Goal: Register for event/course

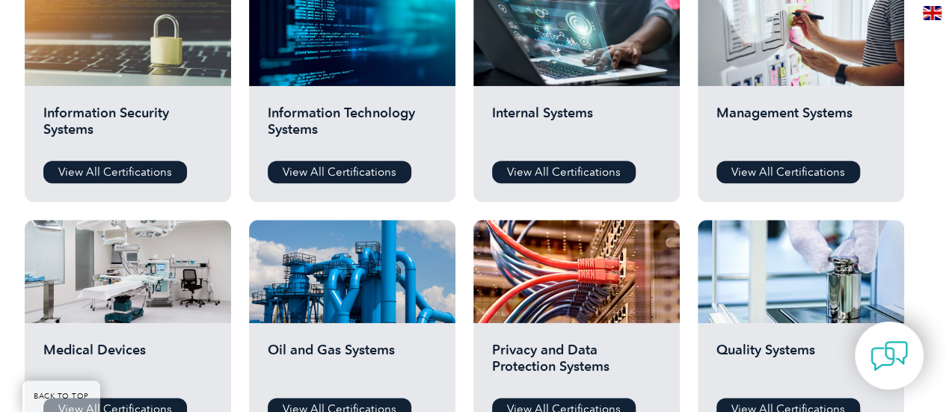
scroll to position [822, 0]
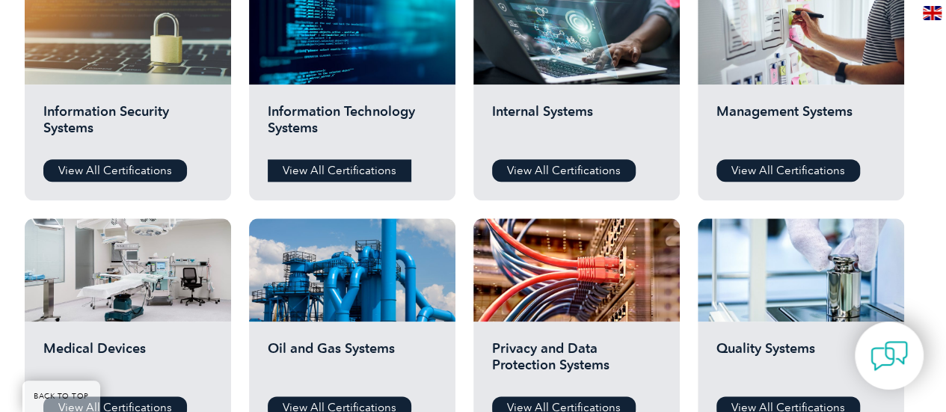
click at [320, 167] on link "View All Certifications" at bounding box center [340, 170] width 144 height 22
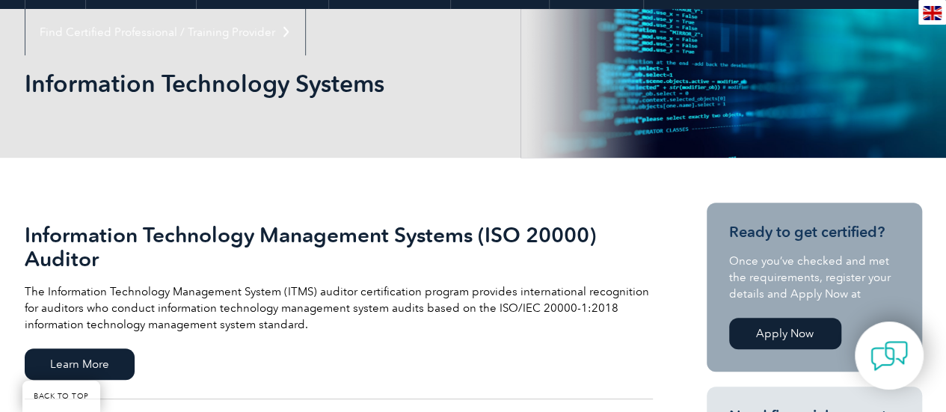
scroll to position [374, 0]
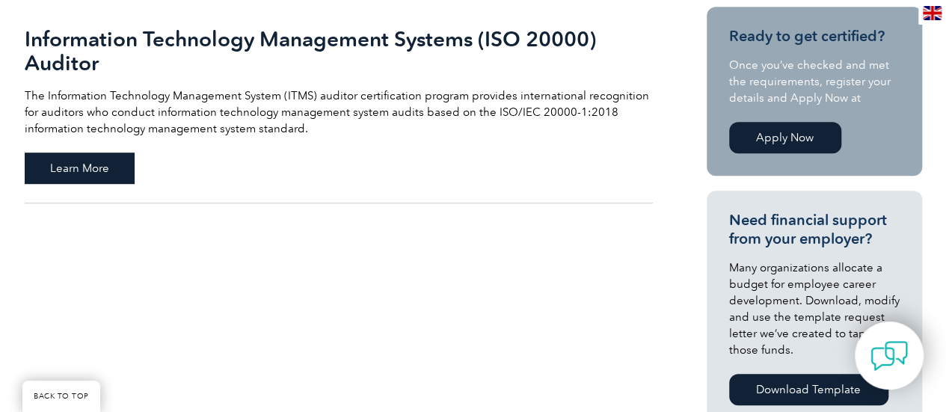
click at [82, 156] on span "Learn More" at bounding box center [80, 168] width 110 height 31
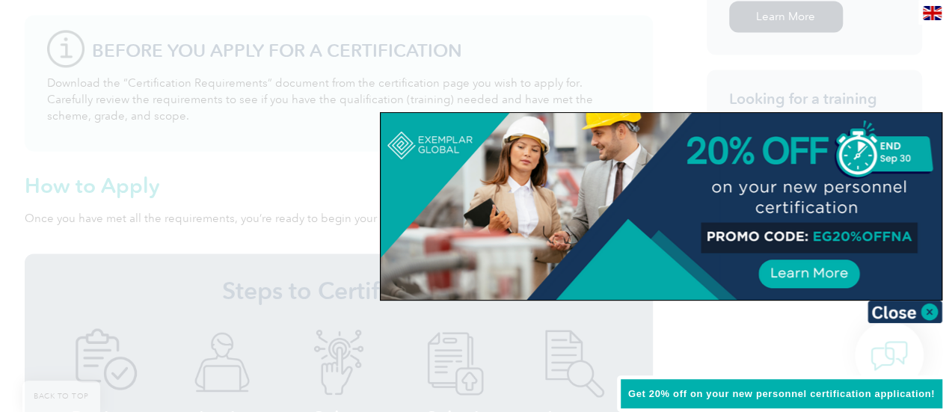
scroll to position [1105, 0]
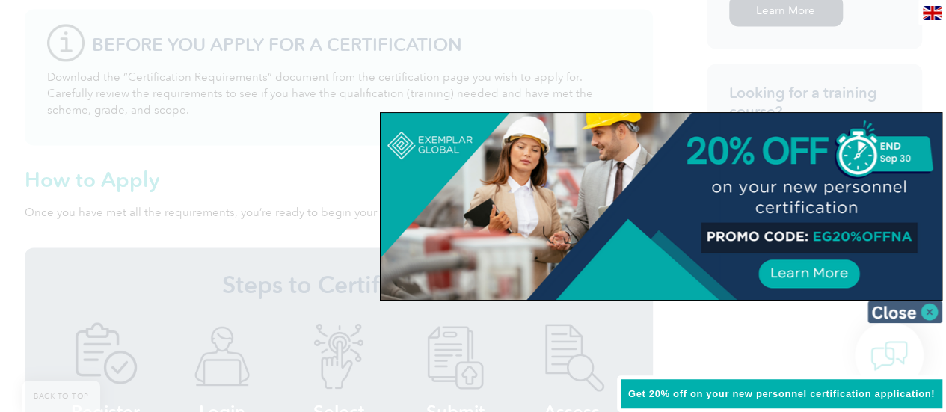
click at [924, 308] on img at bounding box center [904, 312] width 75 height 22
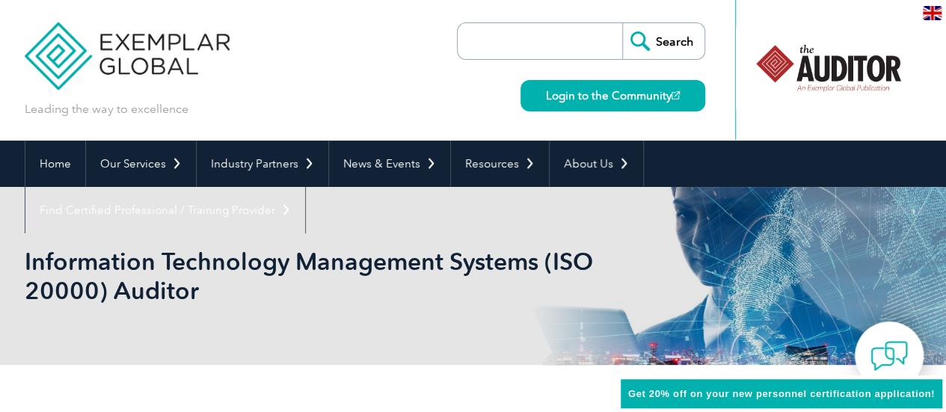
scroll to position [0, 0]
click at [932, 15] on img at bounding box center [932, 13] width 19 height 14
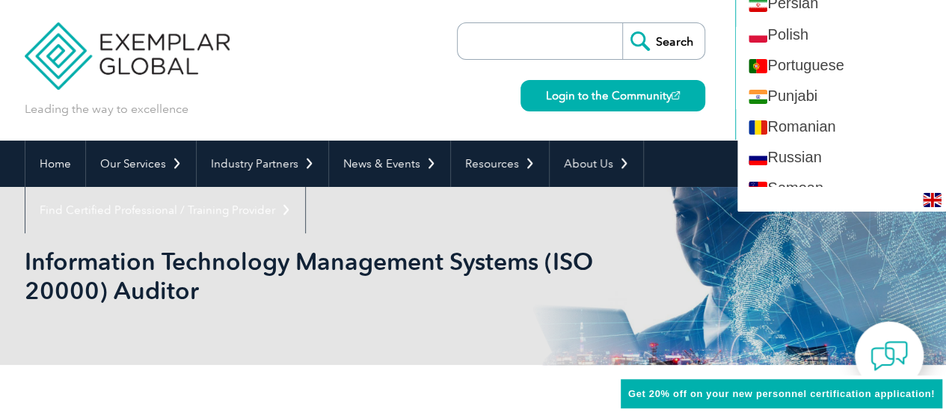
scroll to position [2168, 0]
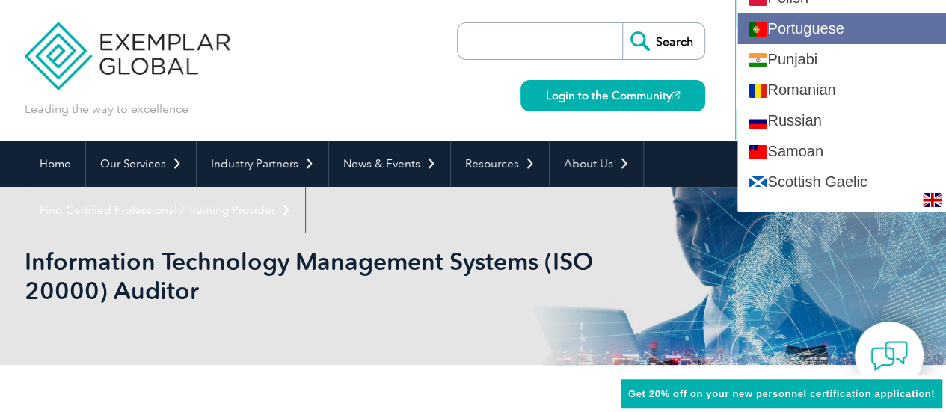
click at [827, 13] on link "Portuguese" at bounding box center [841, 28] width 209 height 31
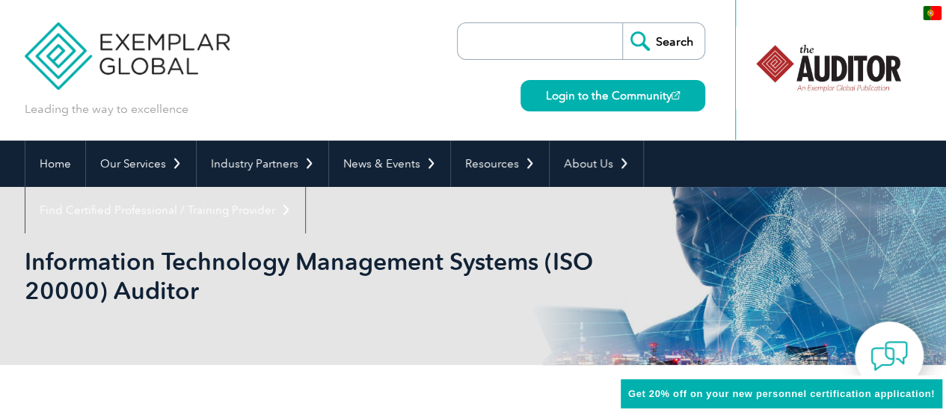
scroll to position [0, 0]
type input "Procurar"
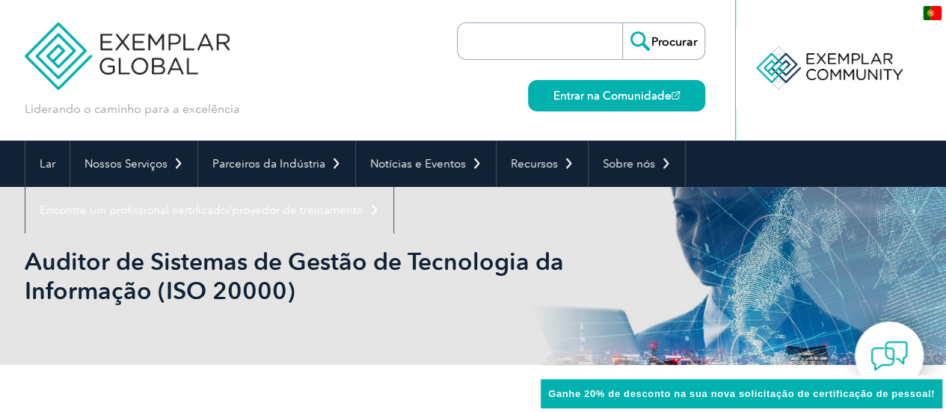
click at [532, 38] on input "search" at bounding box center [543, 41] width 157 height 36
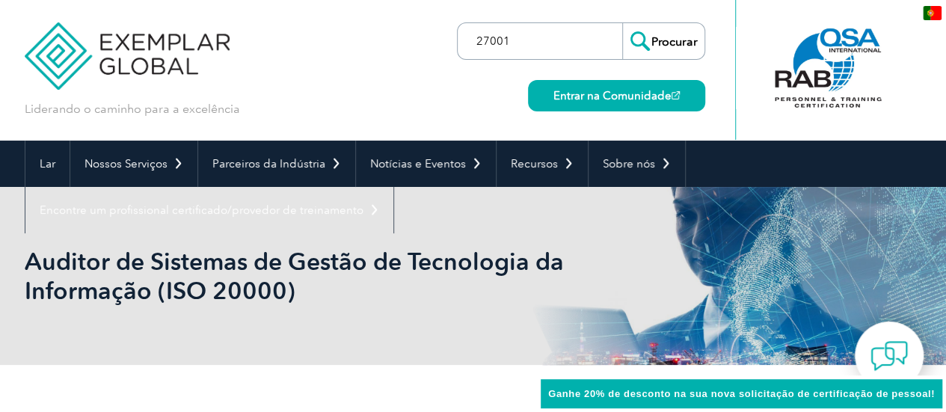
type input "27001"
click at [694, 37] on input "Procurar" at bounding box center [663, 41] width 82 height 36
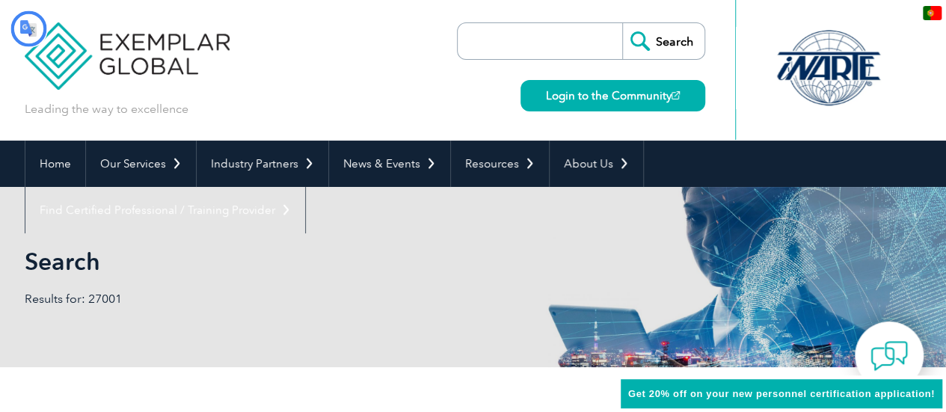
type input "Procurar"
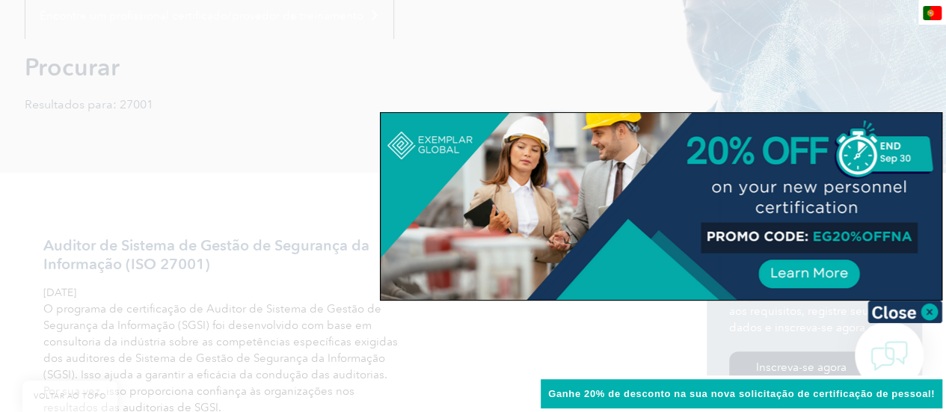
scroll to position [299, 0]
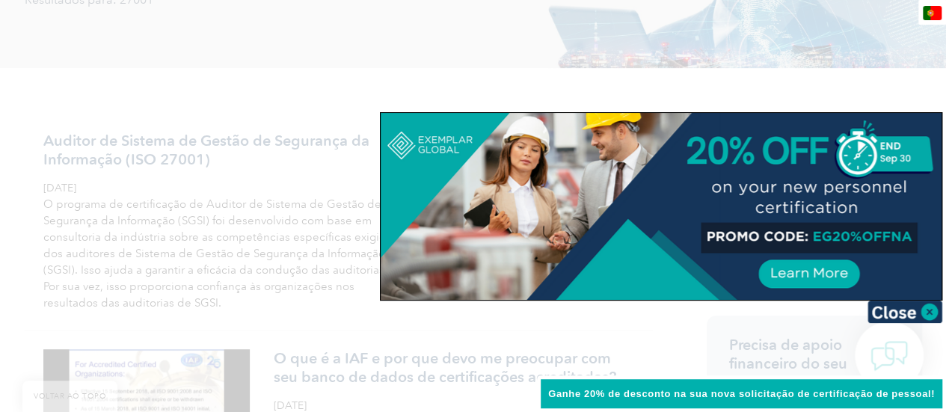
click at [319, 108] on div at bounding box center [473, 206] width 946 height 412
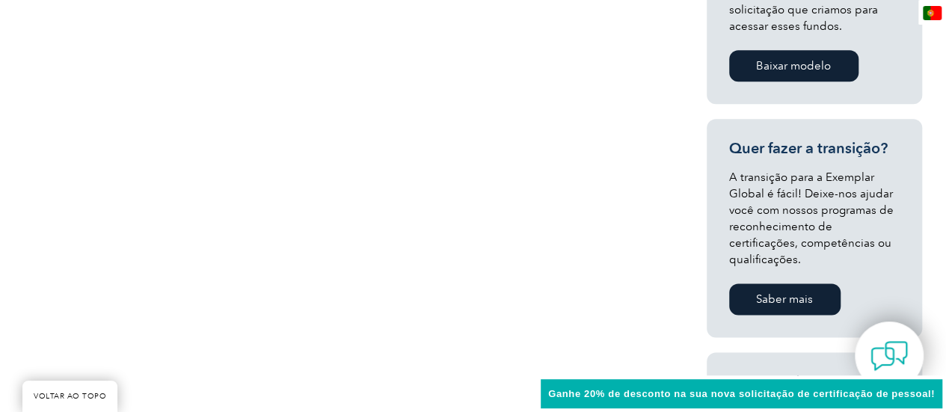
scroll to position [822, 0]
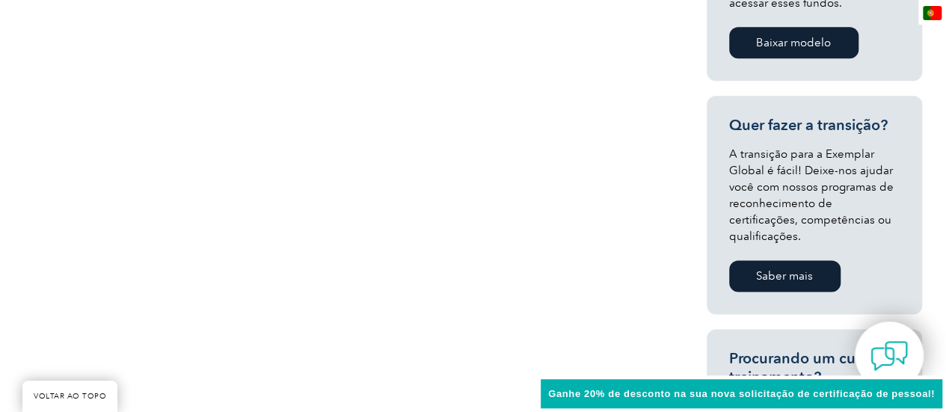
click at [792, 269] on font "Saber mais" at bounding box center [784, 275] width 57 height 13
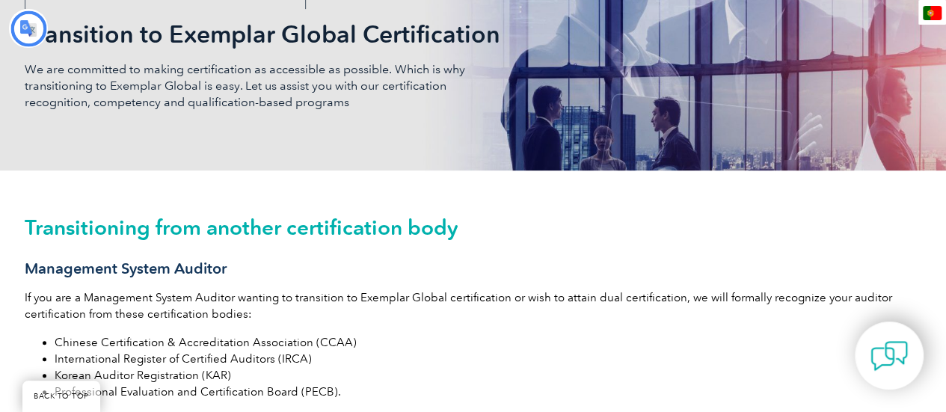
type input "Procurar"
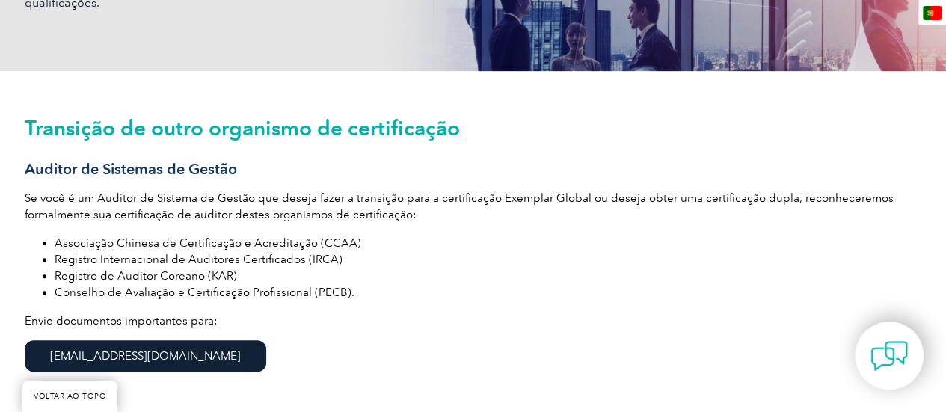
scroll to position [374, 0]
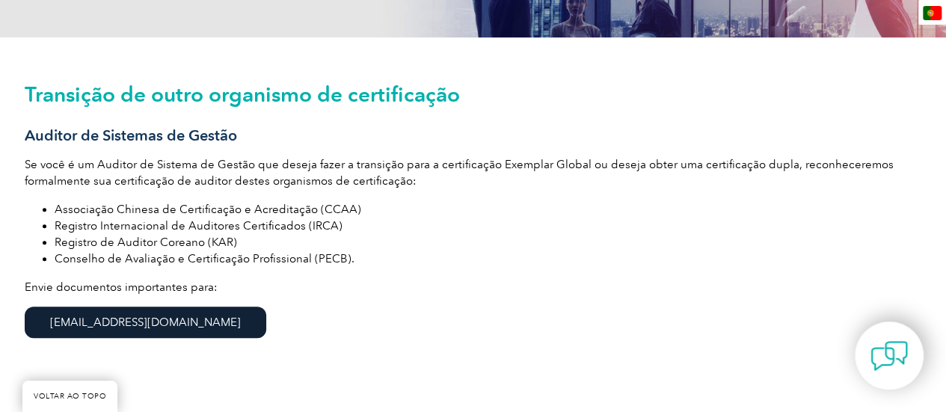
click at [186, 252] on font "Conselho de Avaliação e Certificação Profissional (PECB)." at bounding box center [205, 258] width 300 height 13
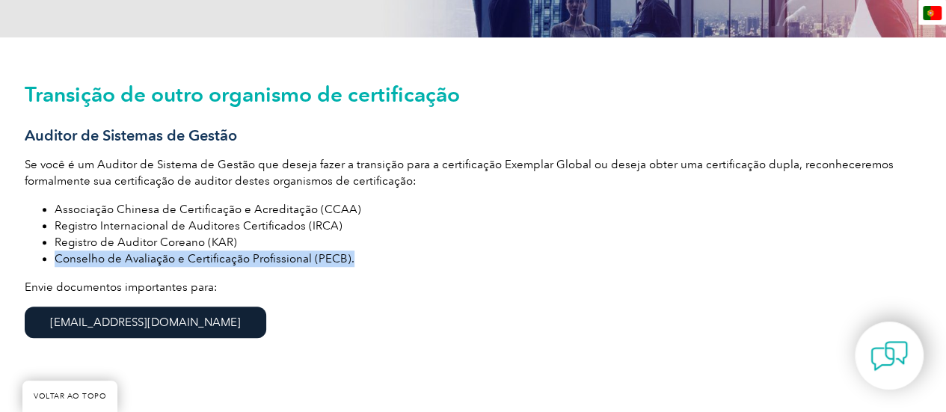
click at [186, 252] on font "Conselho de Avaliação e Certificação Profissional (PECB)." at bounding box center [205, 258] width 300 height 13
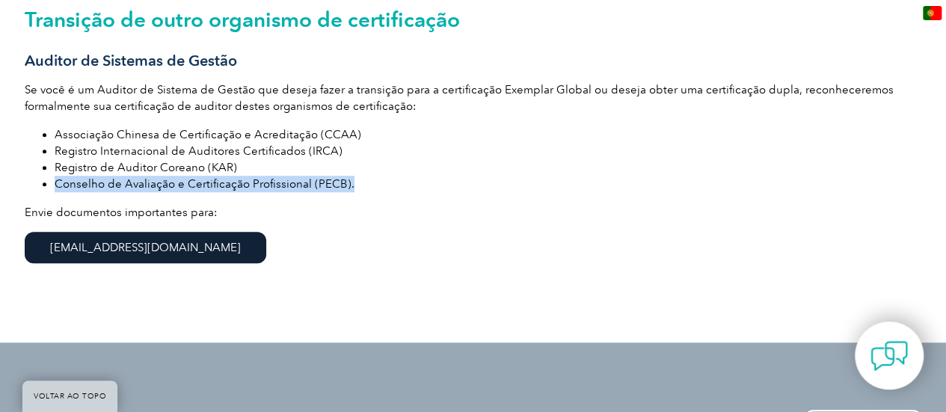
scroll to position [523, 0]
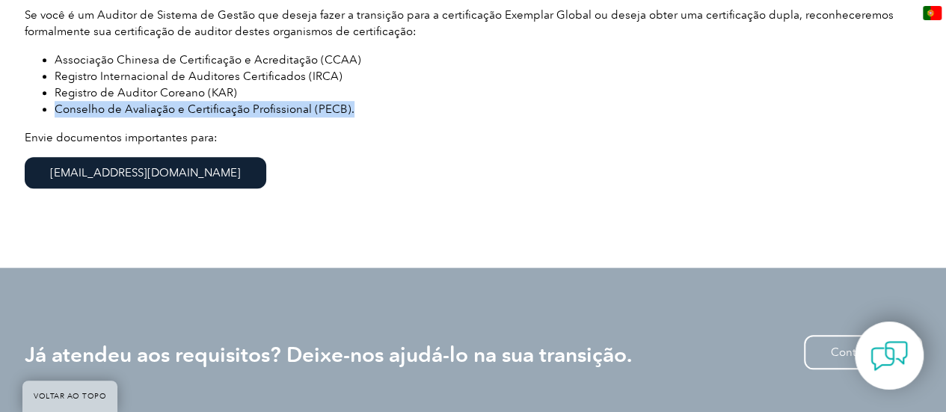
click at [99, 166] on font "[EMAIL_ADDRESS][DOMAIN_NAME]" at bounding box center [145, 172] width 191 height 13
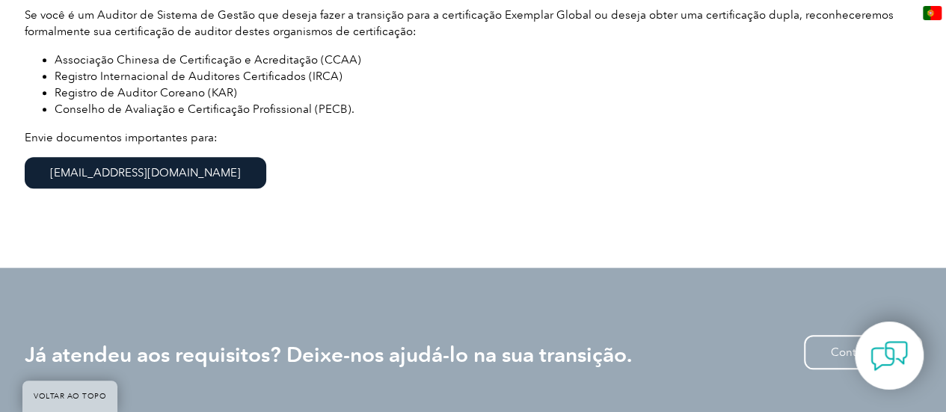
click at [677, 68] on li "Registro Internacional de Auditores Certificados (IRCA)" at bounding box center [488, 76] width 867 height 16
click at [198, 161] on link "[EMAIL_ADDRESS][DOMAIN_NAME]" at bounding box center [145, 172] width 241 height 31
click at [401, 135] on p "Envie documentos importantes para: info@exemplarglobal.org" at bounding box center [473, 166] width 897 height 74
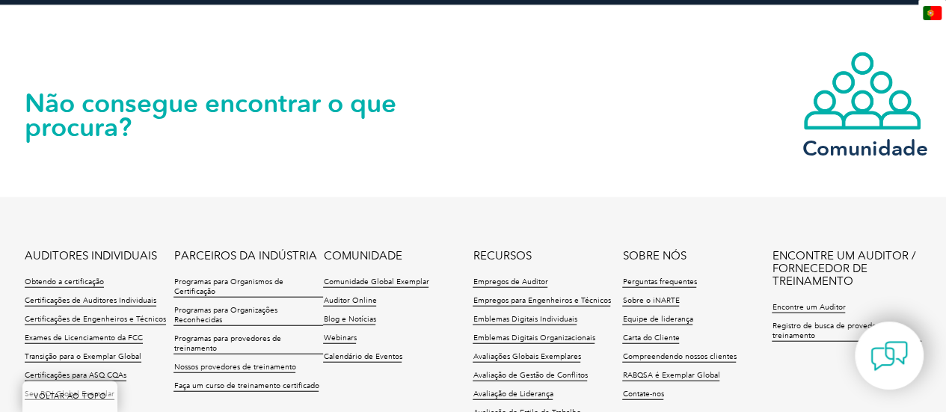
scroll to position [1723, 0]
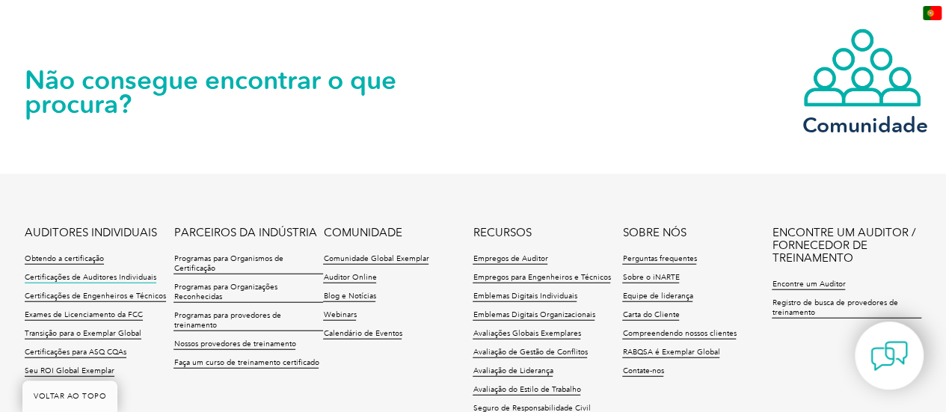
click at [86, 273] on font "Certificações de Auditores Individuais" at bounding box center [91, 277] width 132 height 9
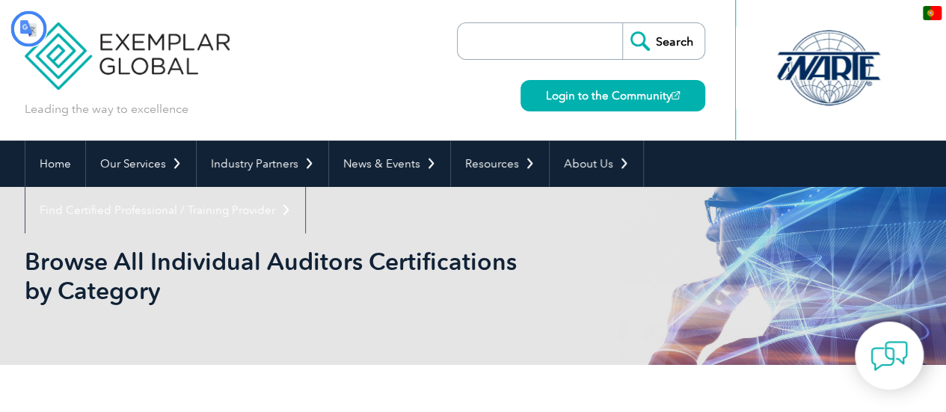
type input "Procurar"
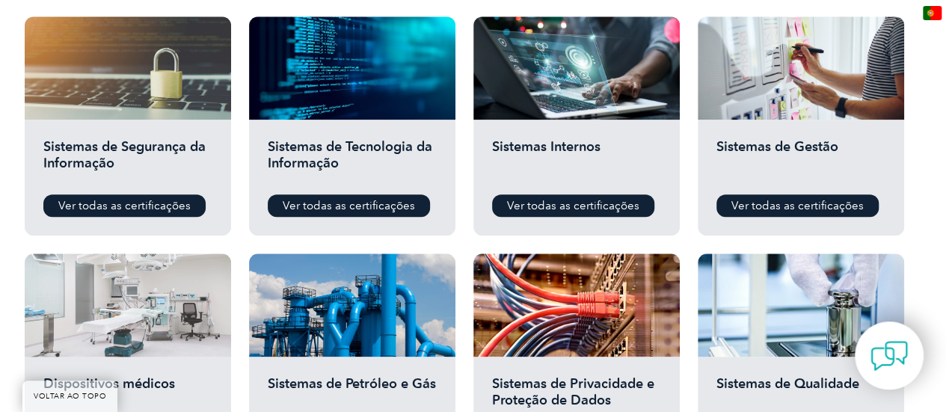
scroll to position [822, 0]
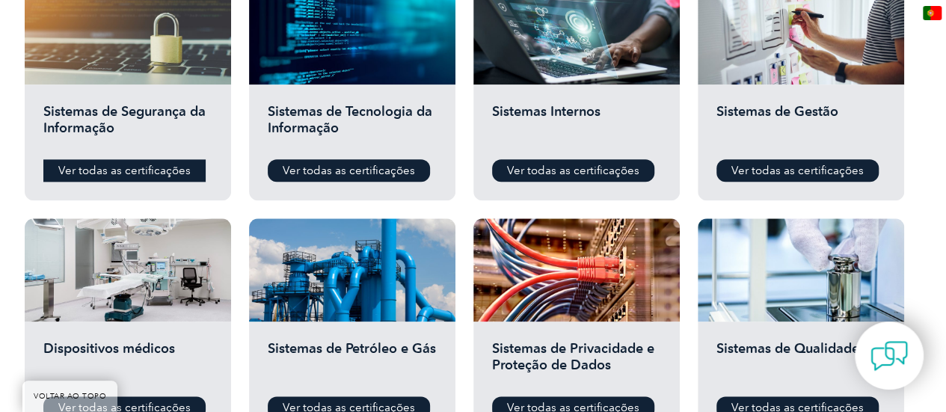
click at [109, 168] on font "Ver todas as certificações" at bounding box center [124, 170] width 132 height 13
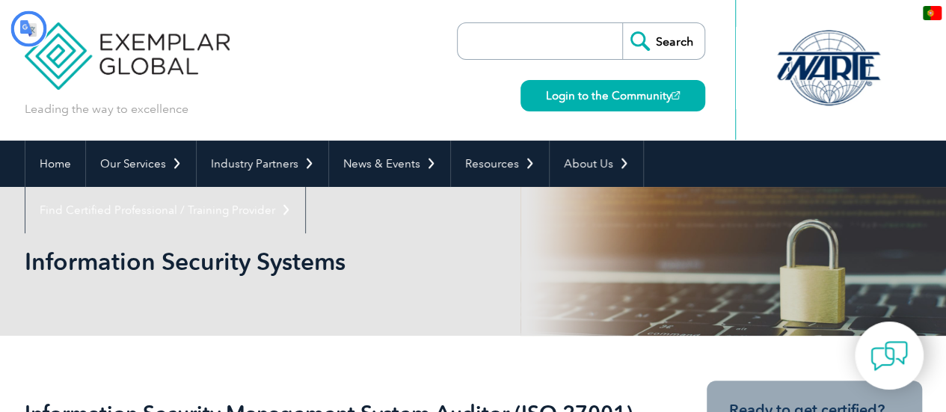
type input "Procurar"
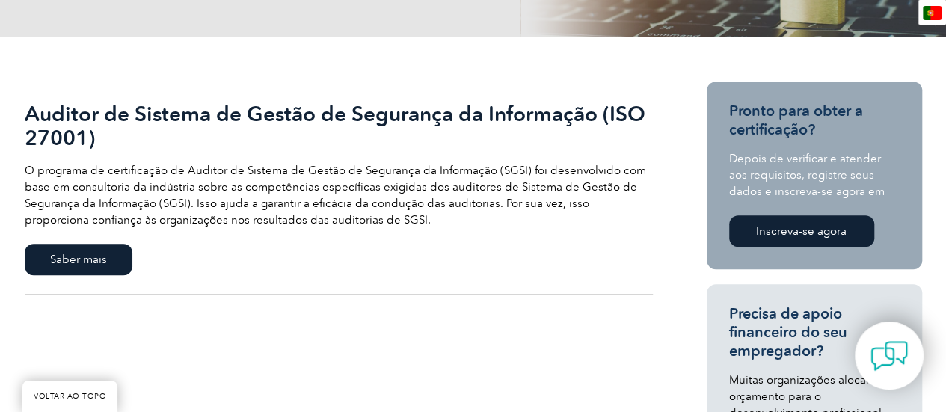
scroll to position [374, 0]
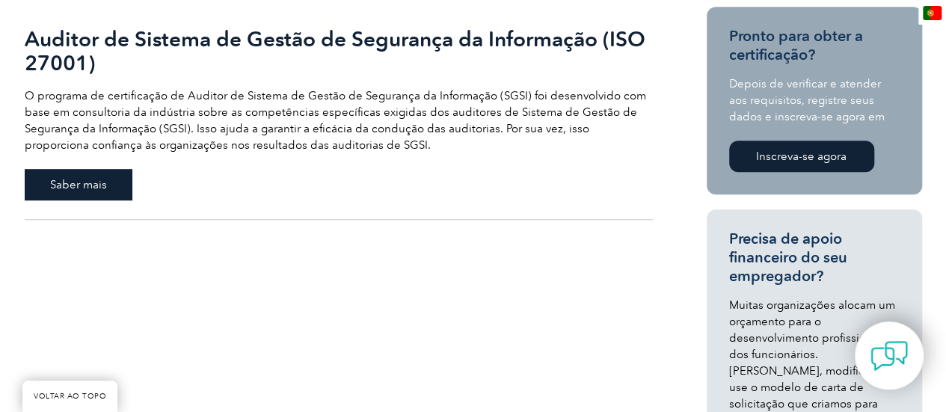
click at [74, 182] on font "Saber mais" at bounding box center [78, 184] width 57 height 13
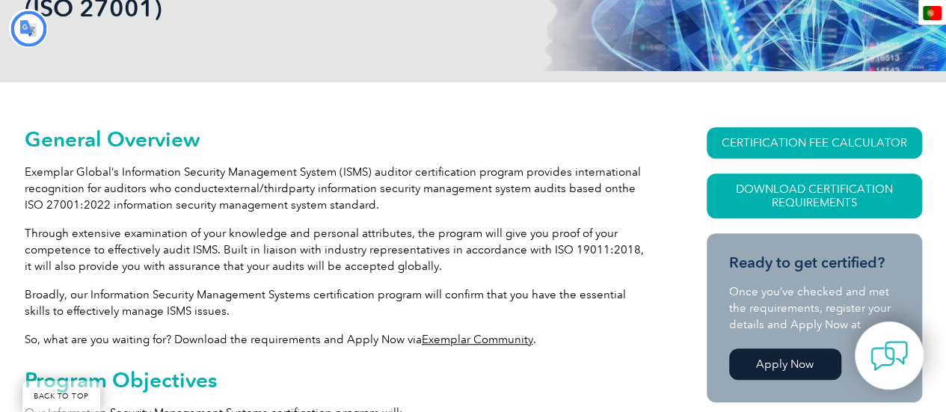
type input "Procurar"
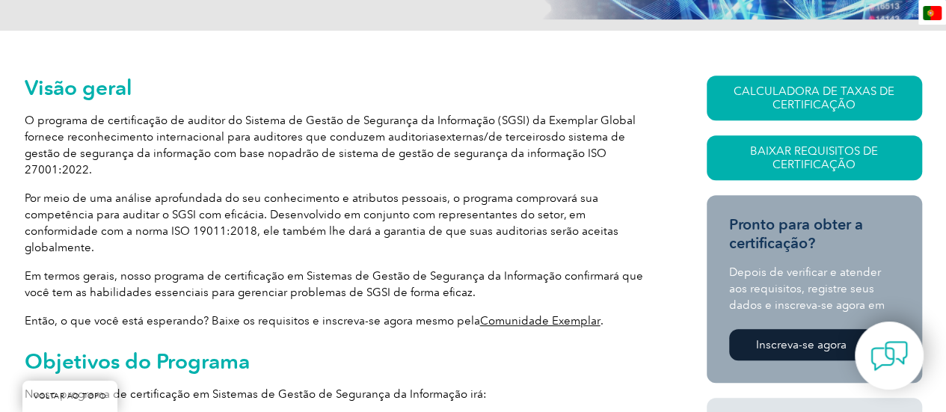
scroll to position [357, 0]
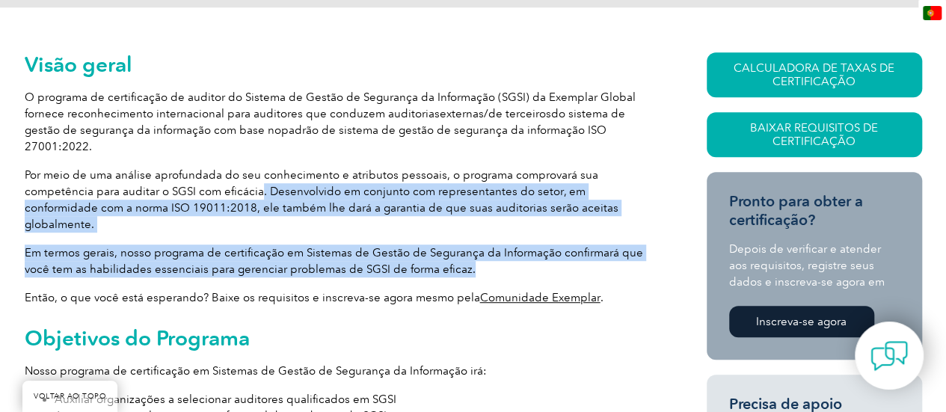
drag, startPoint x: 259, startPoint y: 174, endPoint x: 592, endPoint y: 239, distance: 339.7
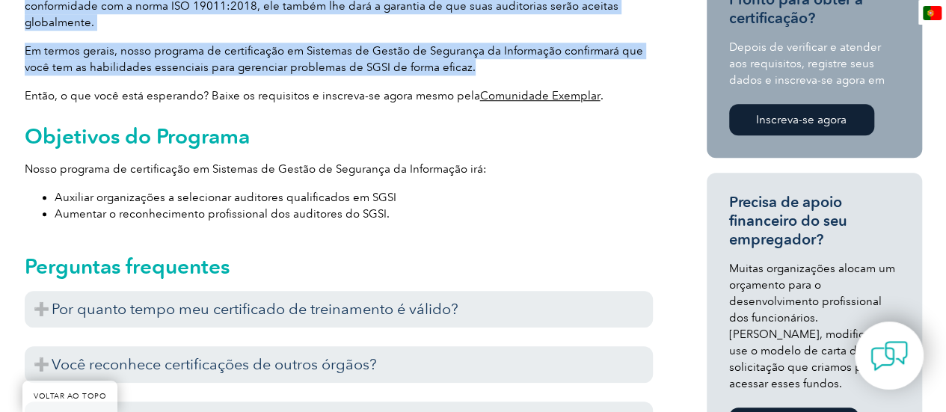
scroll to position [582, 0]
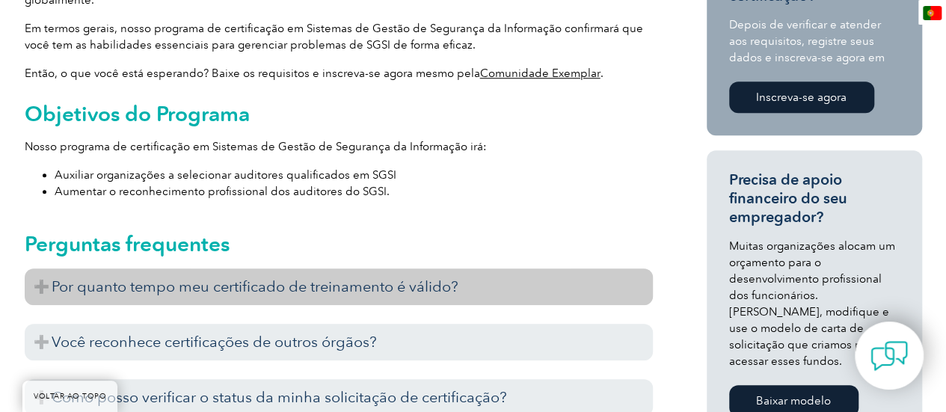
click at [43, 268] on h3 "Por quanto tempo meu certificado de treinamento é válido?" at bounding box center [339, 286] width 628 height 37
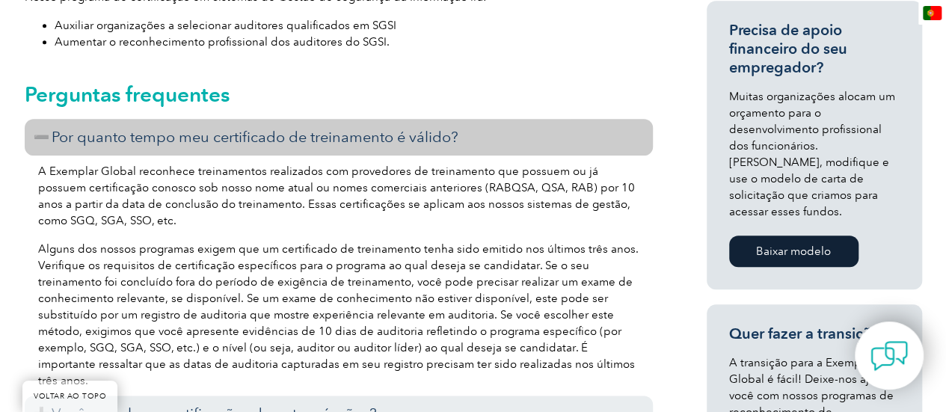
scroll to position [806, 0]
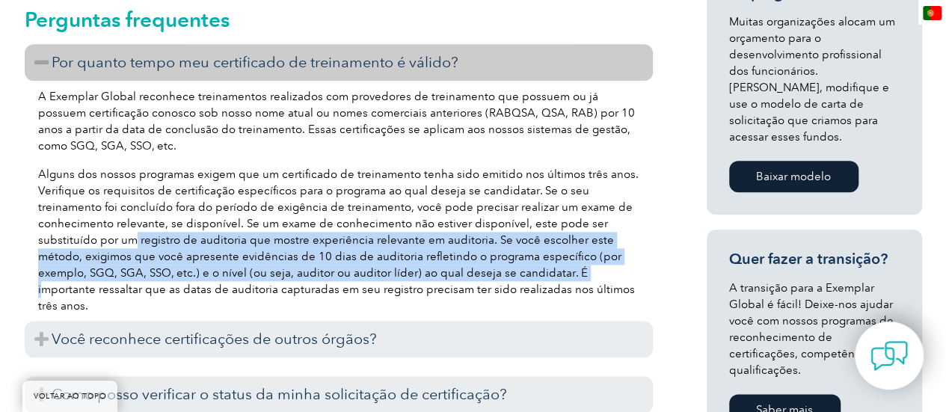
drag, startPoint x: 153, startPoint y: 201, endPoint x: 576, endPoint y: 238, distance: 424.0
click at [576, 238] on p "Alguns dos nossos programas exigem que um certificado de treinamento tenha sido…" at bounding box center [338, 240] width 601 height 148
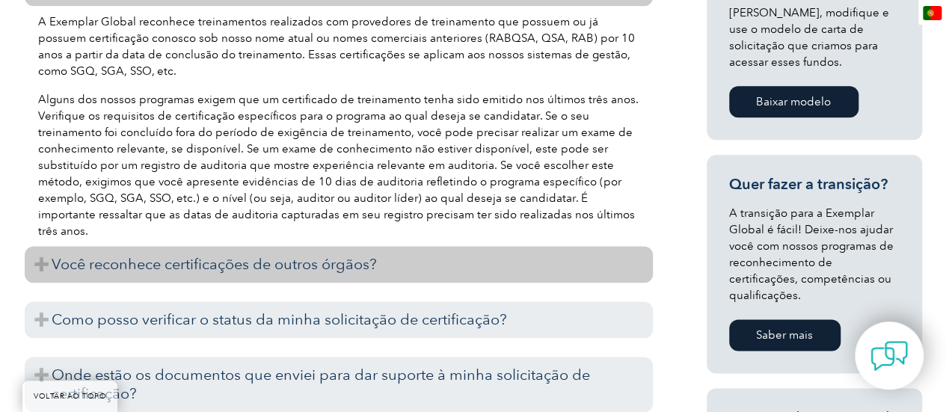
click at [45, 246] on h3 "Você reconhece certificações de outros órgãos?" at bounding box center [339, 264] width 628 height 37
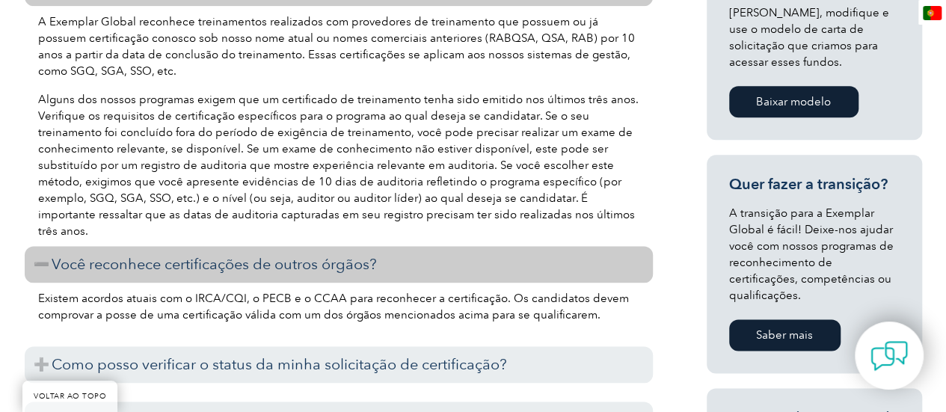
scroll to position [955, 0]
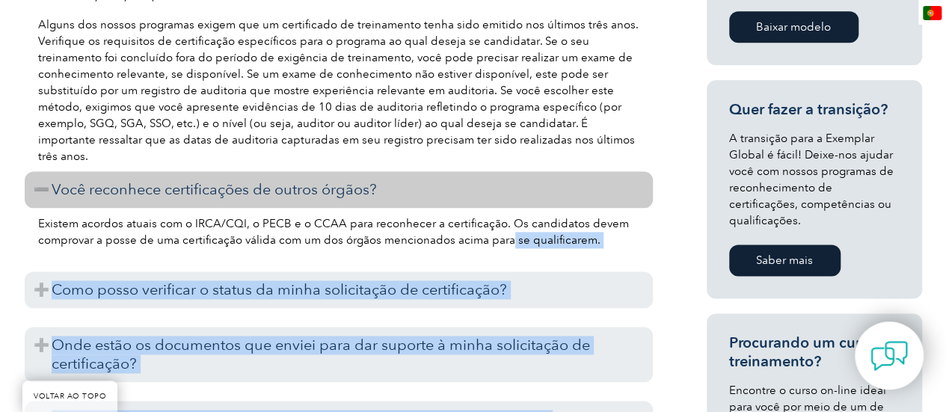
drag, startPoint x: 505, startPoint y: 209, endPoint x: 669, endPoint y: 205, distance: 163.8
click at [669, 205] on div "Visão geral O programa de certificação de auditor do Sistema de Gestão de Segur…" at bounding box center [473, 231] width 897 height 1645
click at [609, 215] on p "Existem acordos atuais com o IRCA/CQI, o PECB e o CCAA para reconhecer a certif…" at bounding box center [338, 231] width 601 height 33
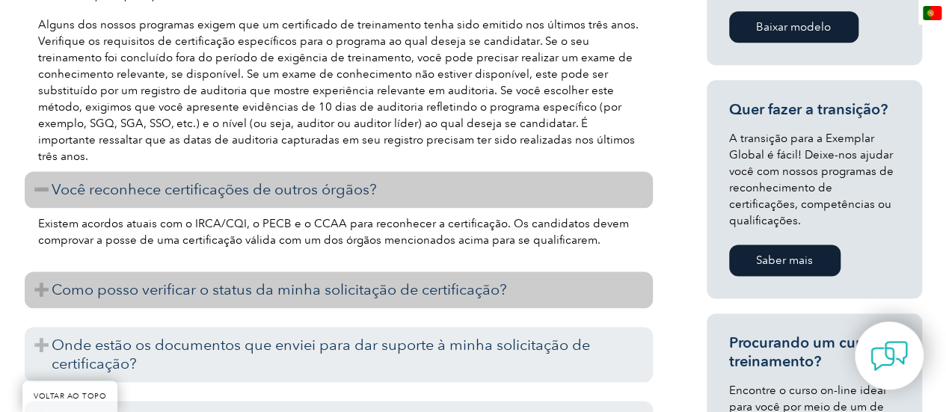
click at [37, 271] on h3 "Como posso verificar o status da minha solicitação de certificação?" at bounding box center [339, 289] width 628 height 37
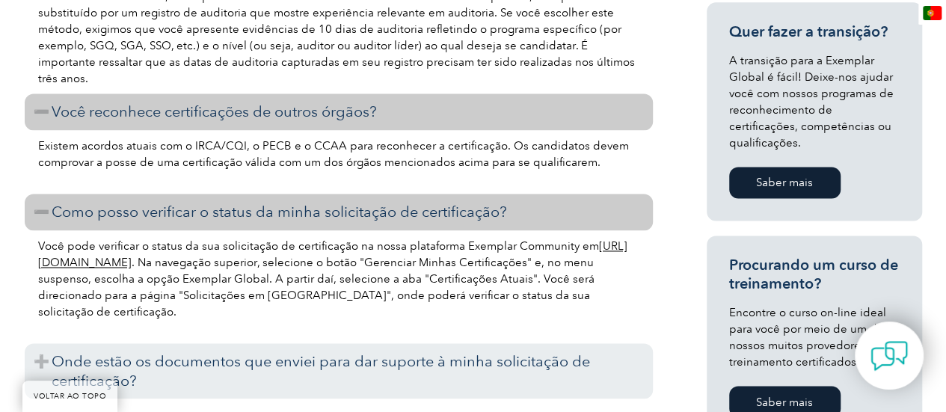
scroll to position [1105, 0]
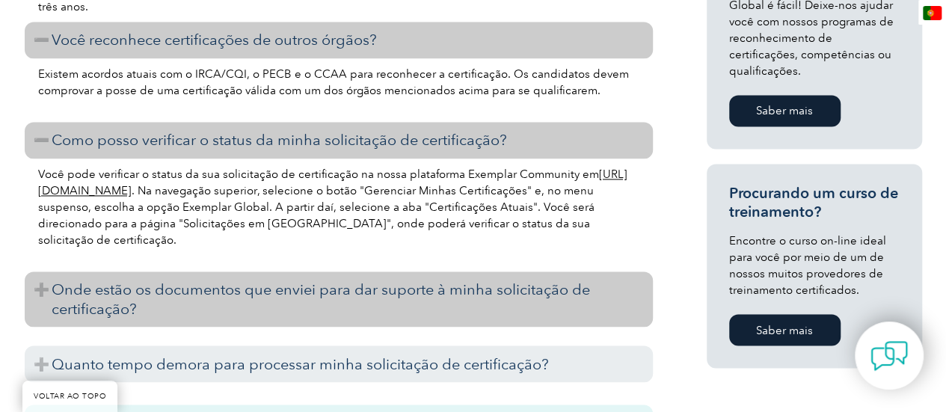
click at [42, 271] on h3 "Onde estão os documentos que enviei para dar suporte à minha solicitação de cer…" at bounding box center [339, 298] width 628 height 55
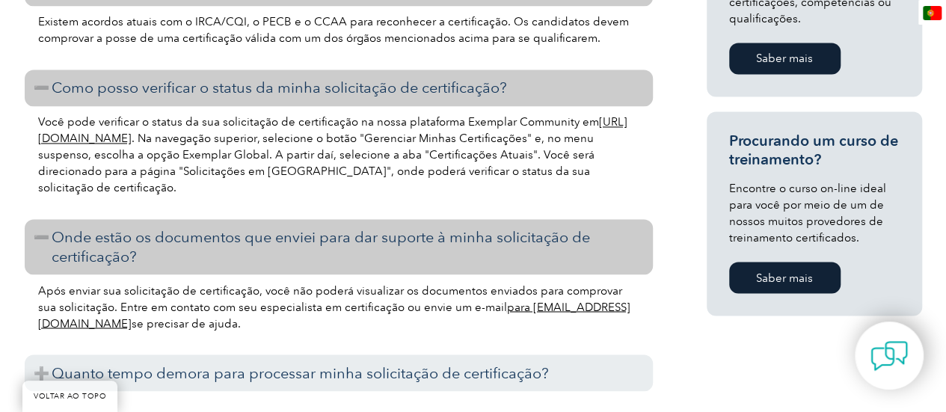
scroll to position [1180, 0]
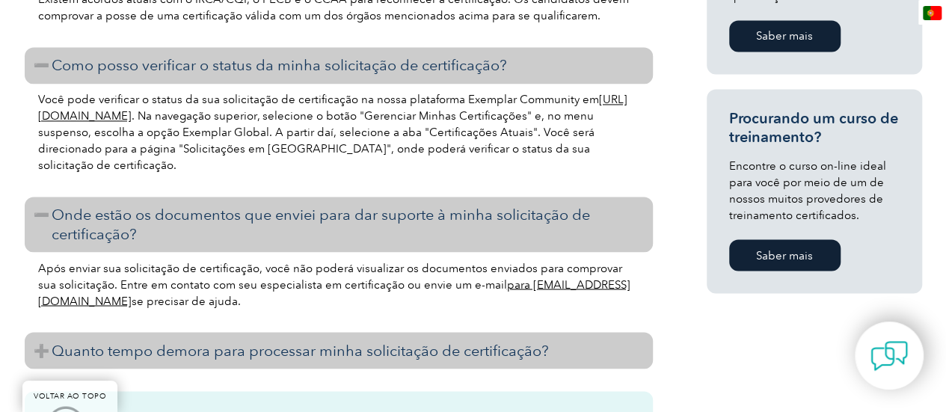
click at [148, 341] on font "Quanto tempo demora para processar minha solicitação de certificação?" at bounding box center [300, 350] width 497 height 18
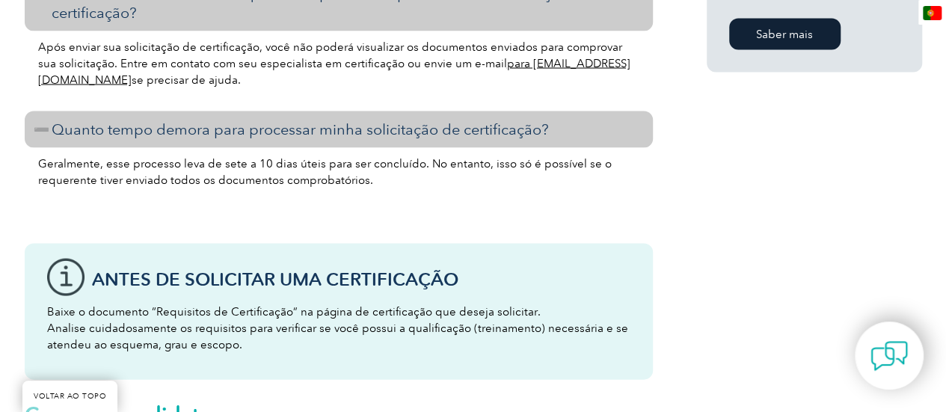
scroll to position [1404, 0]
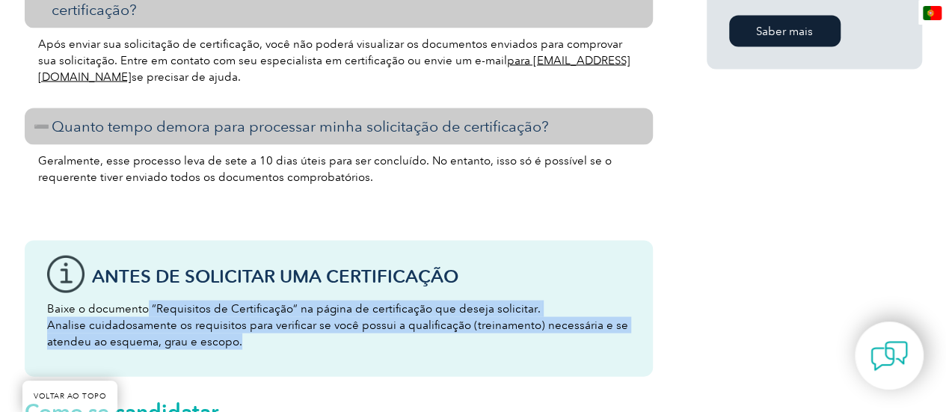
drag, startPoint x: 143, startPoint y: 272, endPoint x: 505, endPoint y: 309, distance: 363.7
click at [505, 309] on p "Baixe o documento “Requisitos de Certificação” na página de certificação que de…" at bounding box center [338, 324] width 583 height 49
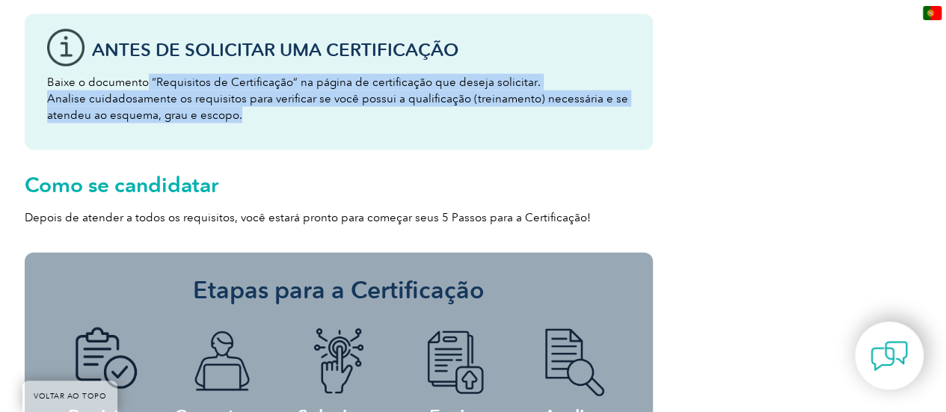
scroll to position [1703, 0]
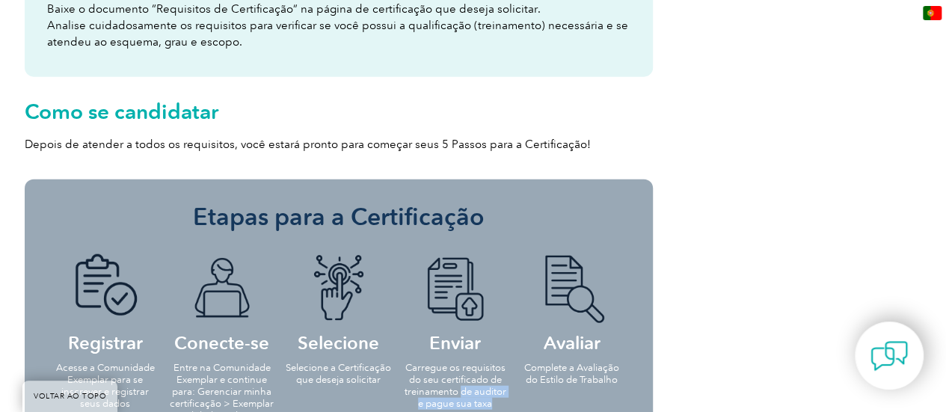
drag, startPoint x: 460, startPoint y: 359, endPoint x: 506, endPoint y: 379, distance: 50.6
click at [506, 379] on li "Enviar Carregue os requisitos do seu certificado de treinamento de auditor e pa…" at bounding box center [455, 330] width 117 height 182
click at [546, 375] on ul "Registrar Acesse a Comunidade Exemplar para se inscrever e registrar seus dados…" at bounding box center [338, 342] width 583 height 206
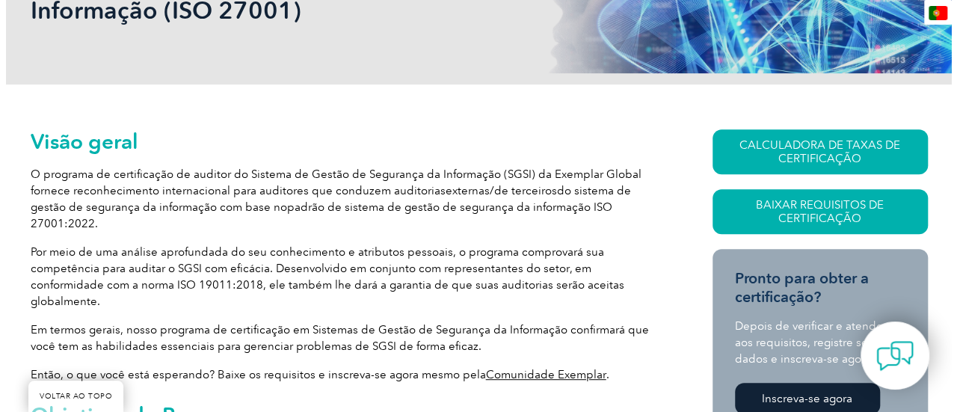
scroll to position [257, 0]
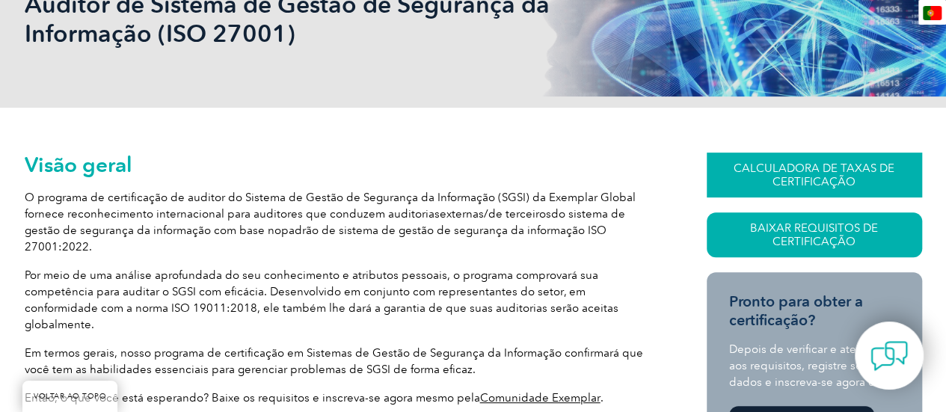
click at [831, 174] on font "CALCULADORA DE TAXAS DE CERTIFICAÇÃO" at bounding box center [813, 174] width 161 height 27
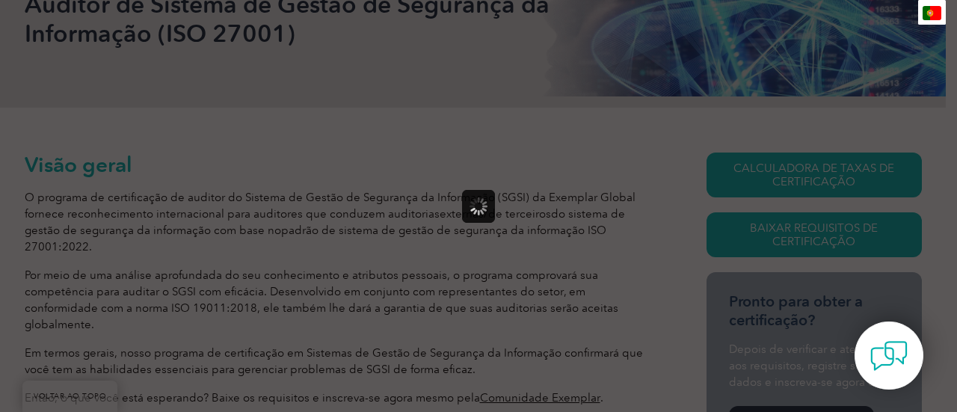
click at [805, 238] on div at bounding box center [478, 206] width 957 height 412
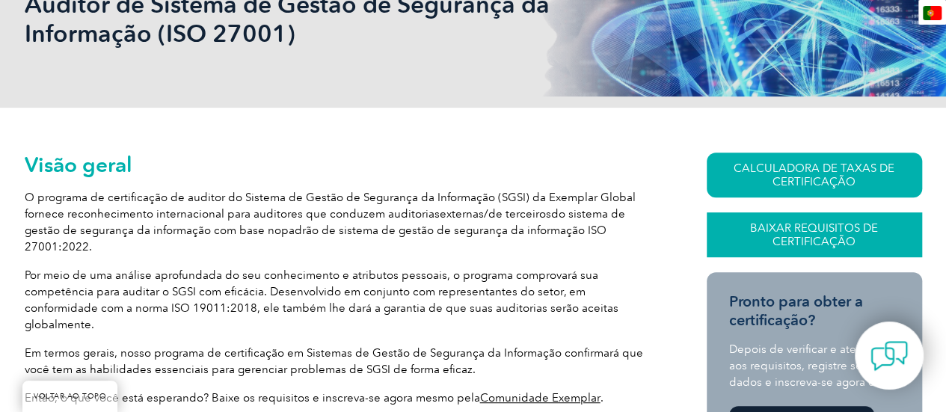
click at [805, 238] on font "Baixar Requisitos de Certificação" at bounding box center [814, 234] width 128 height 27
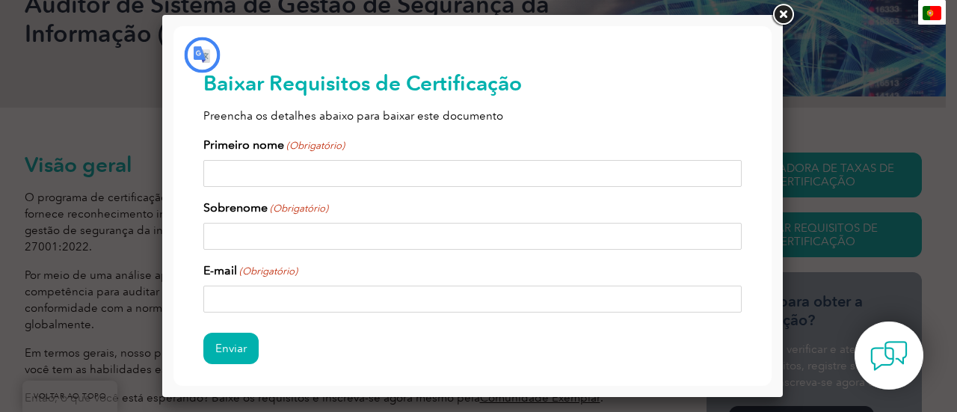
scroll to position [0, 0]
click at [437, 170] on input "Primeiro nome (Obrigatório)" at bounding box center [472, 173] width 538 height 27
type input "Cibele"
type input "Vasconcelos"
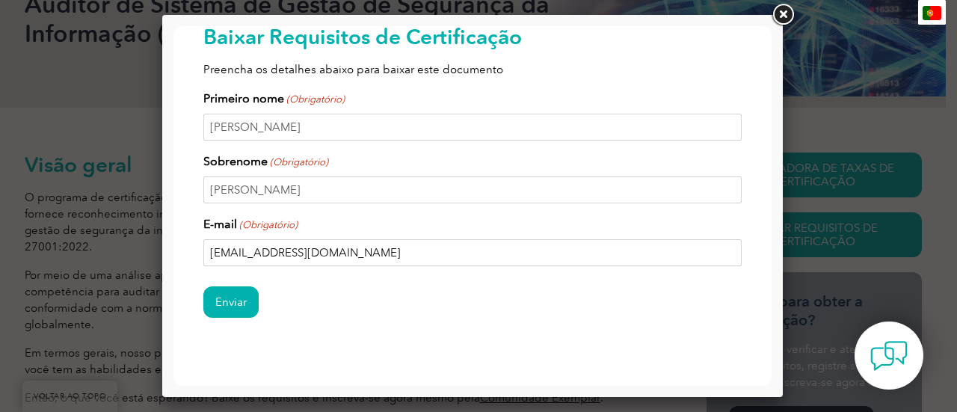
scroll to position [69, 0]
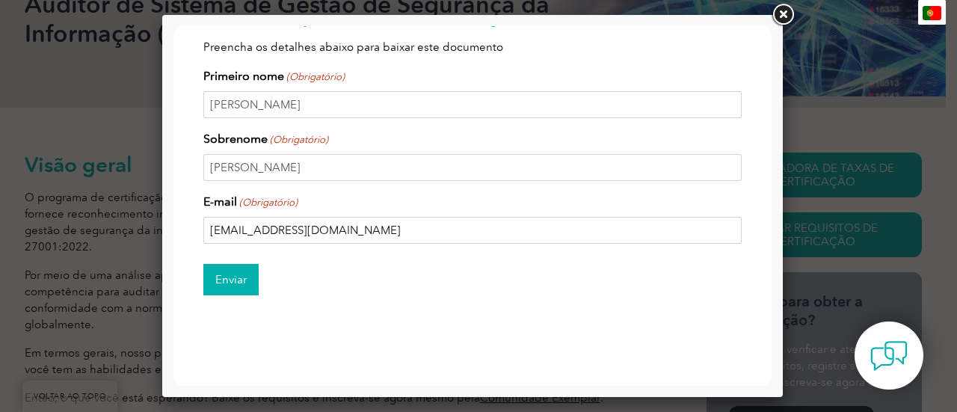
type input "cibelevr@gmail.com"
click at [235, 274] on input "Enviar" at bounding box center [230, 279] width 55 height 31
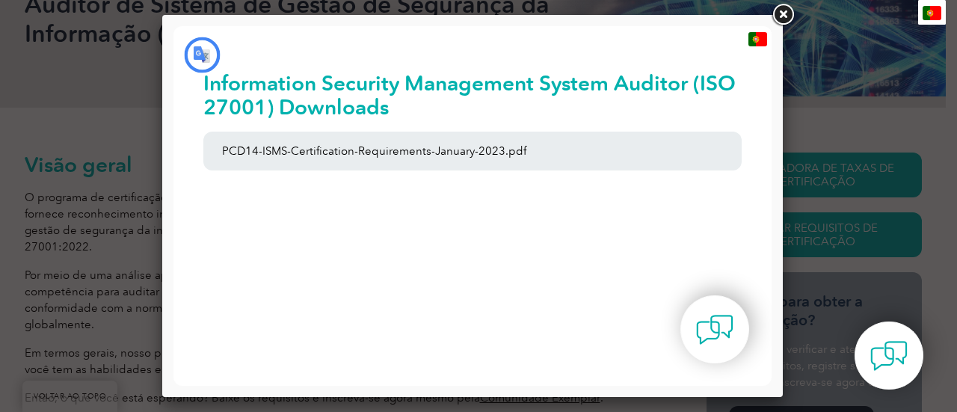
scroll to position [0, 0]
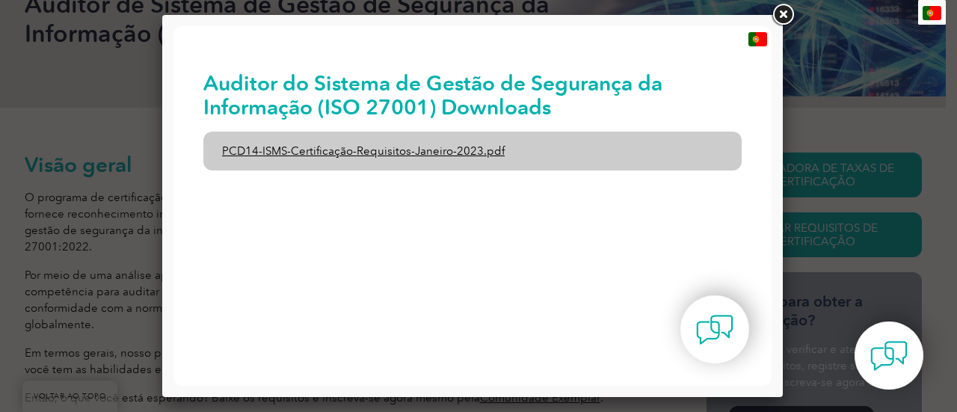
click at [411, 153] on font "PCD14-ISMS-Certificação-Requisitos-Janeiro-2023.pdf" at bounding box center [363, 150] width 283 height 13
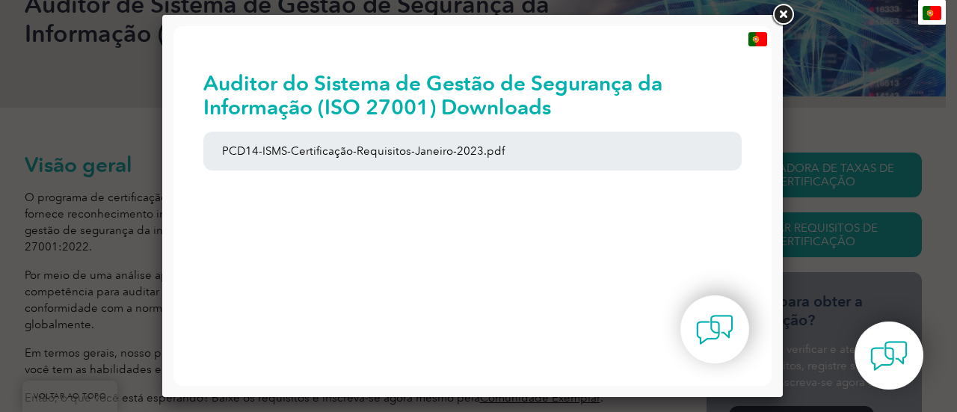
click at [789, 4] on link at bounding box center [782, 14] width 27 height 27
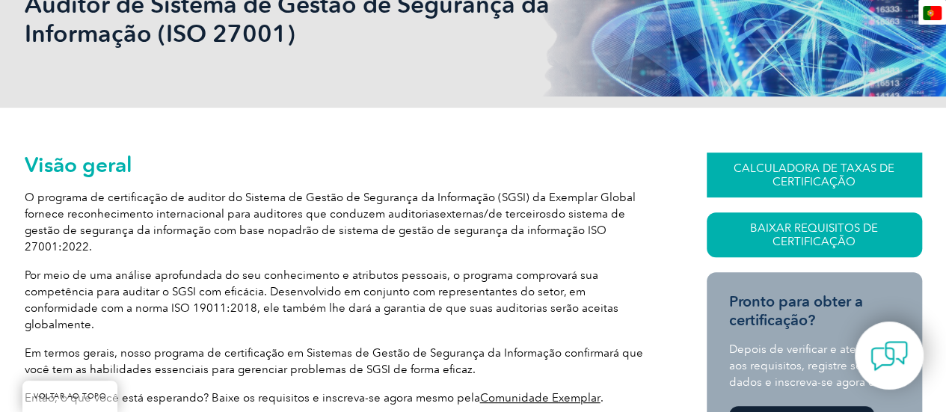
click at [806, 170] on font "CALCULADORA DE TAXAS DE CERTIFICAÇÃO" at bounding box center [813, 174] width 161 height 27
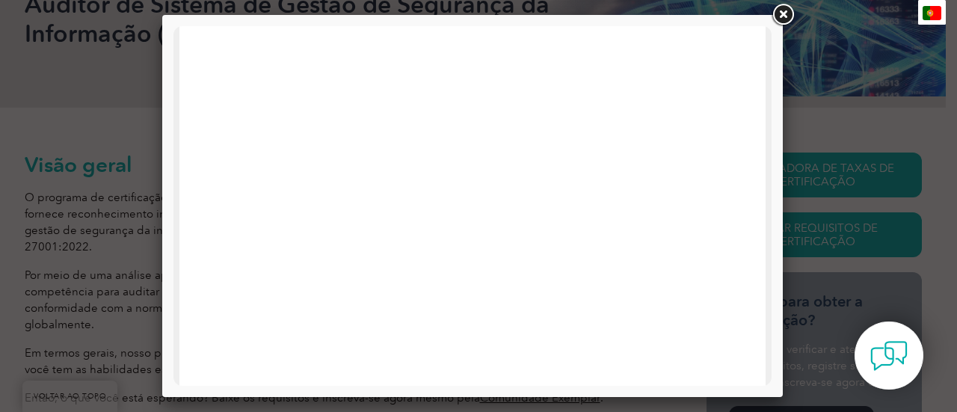
click at [780, 14] on link at bounding box center [782, 14] width 27 height 27
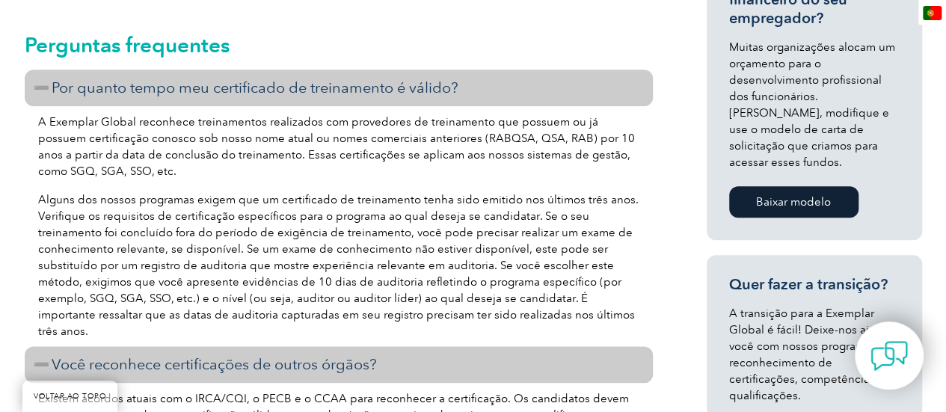
scroll to position [1005, 0]
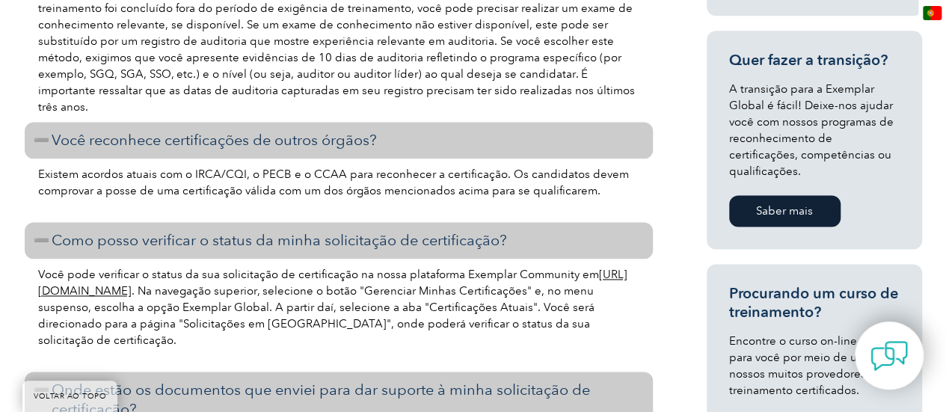
click at [798, 204] on font "Saber mais" at bounding box center [784, 210] width 57 height 13
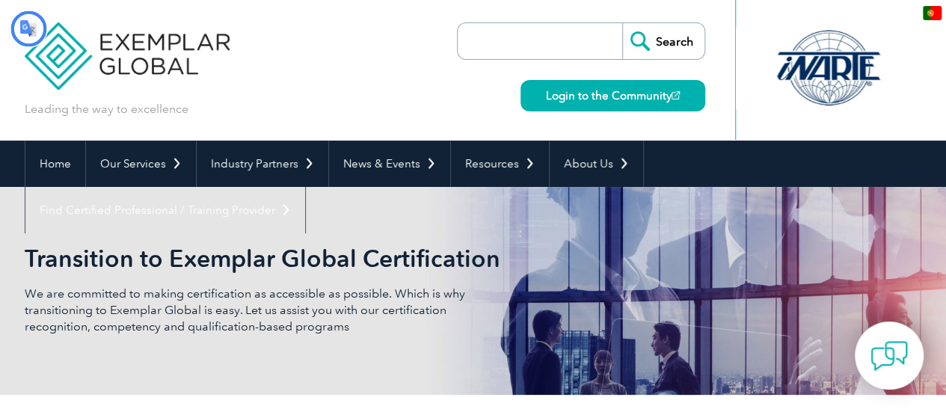
type input "Procurar"
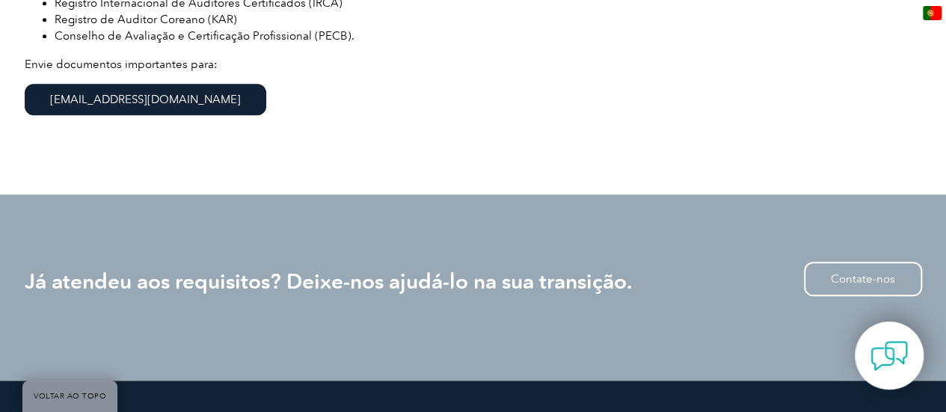
scroll to position [598, 0]
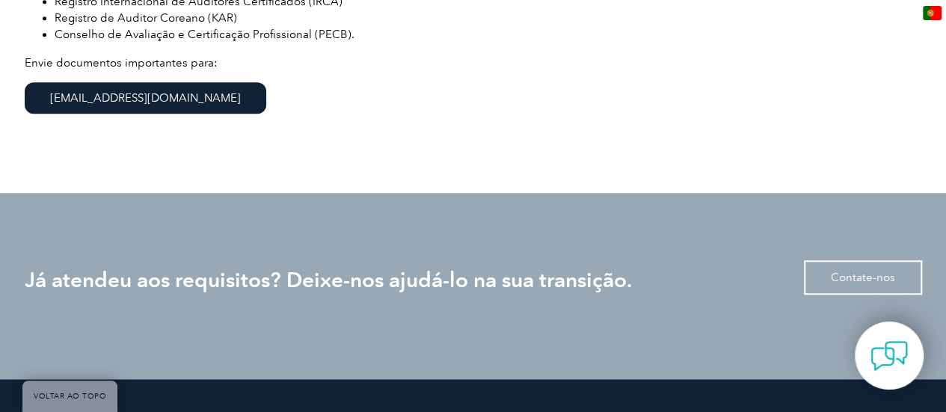
click at [834, 271] on font "Contate-nos" at bounding box center [863, 277] width 64 height 13
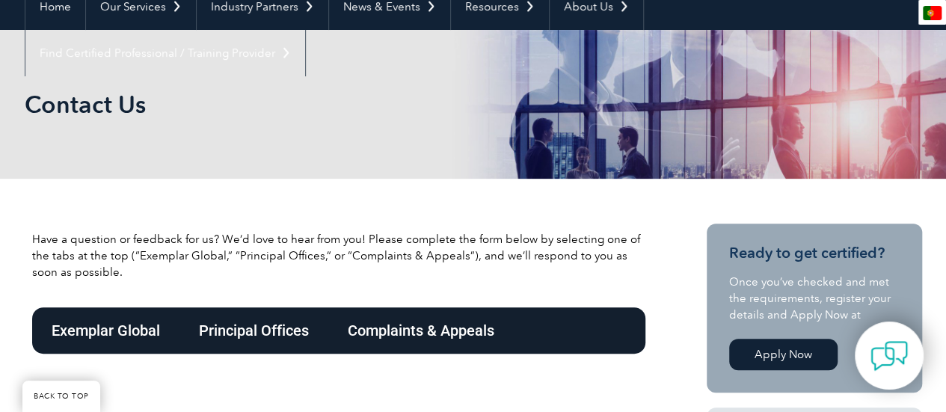
type input "Procurar"
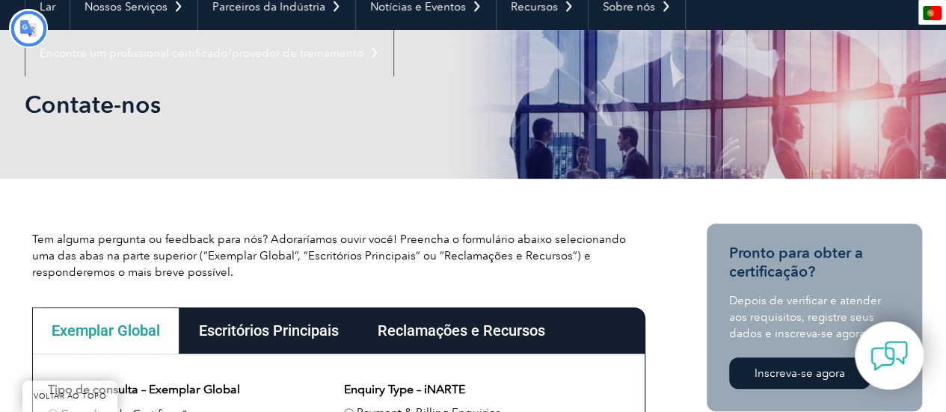
type input "Enviar"
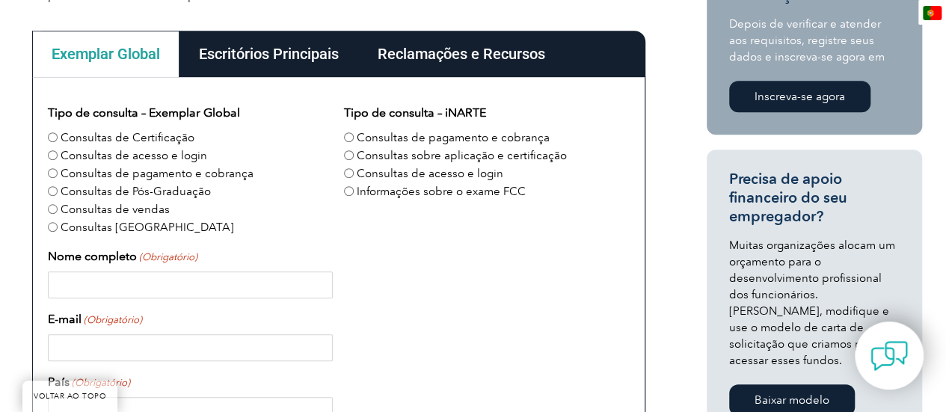
scroll to position [456, 0]
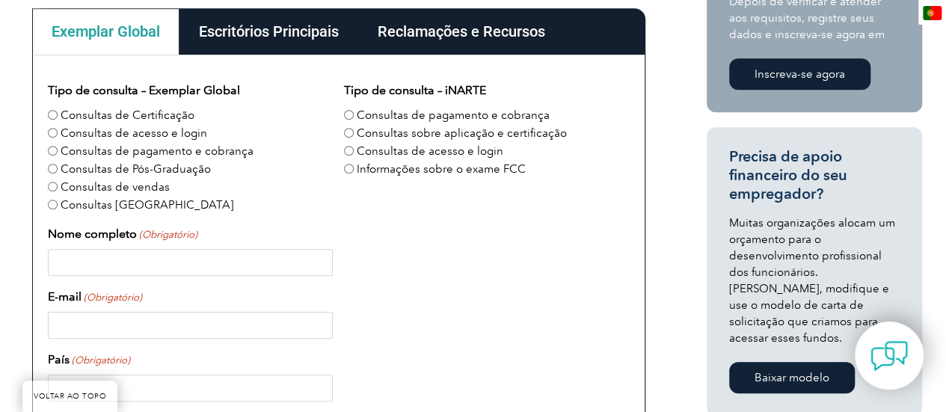
click at [96, 114] on font "Consultas de Certificação" at bounding box center [128, 114] width 134 height 13
click at [58, 114] on input "Consultas de Certificação" at bounding box center [53, 115] width 10 height 10
radio input "true"
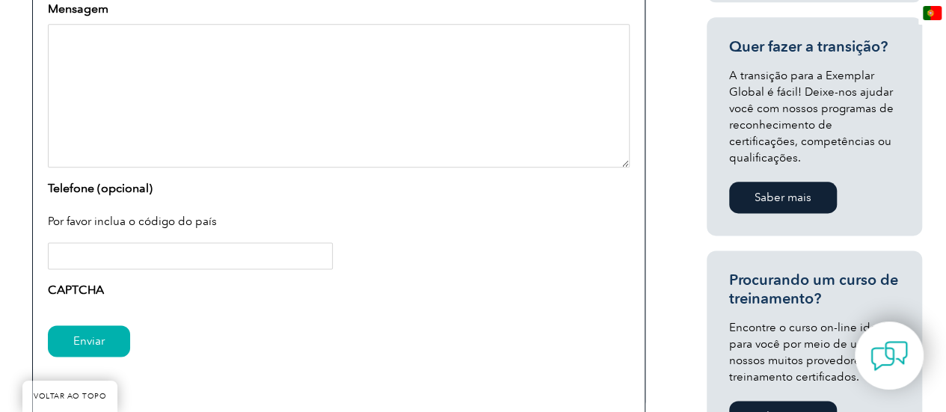
scroll to position [1019, 0]
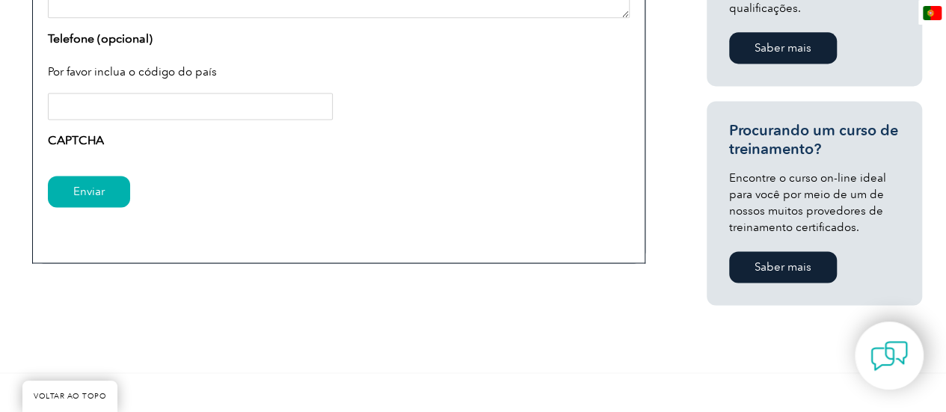
click at [796, 260] on font "Saber mais" at bounding box center [782, 266] width 57 height 13
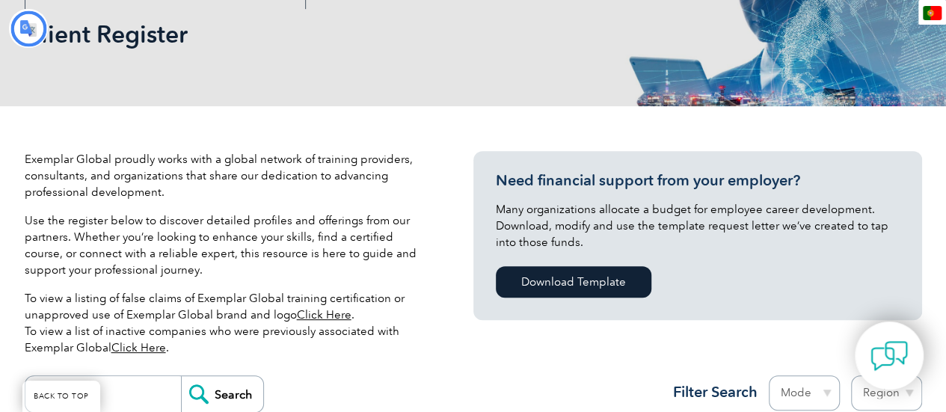
type input "Procurar"
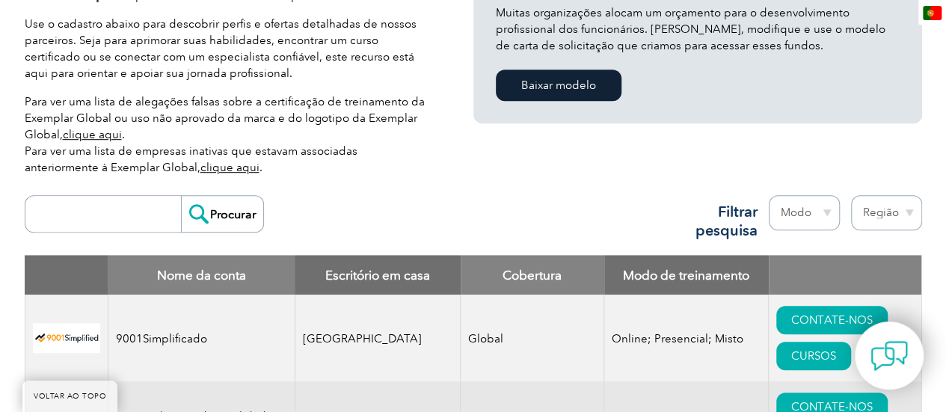
scroll to position [523, 0]
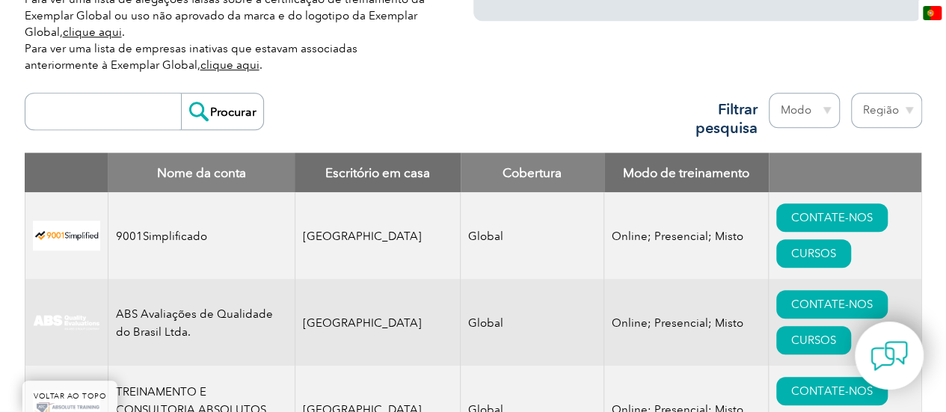
click at [882, 111] on select "Região Austrália Bahrein Bangladesh Brasil Canadá Colômbia República Dominicana…" at bounding box center [886, 110] width 71 height 35
select select "[GEOGRAPHIC_DATA]"
click at [851, 93] on select "Região Austrália Bahrein Bangladesh Brasil Canadá Colômbia República Dominicana…" at bounding box center [886, 110] width 71 height 35
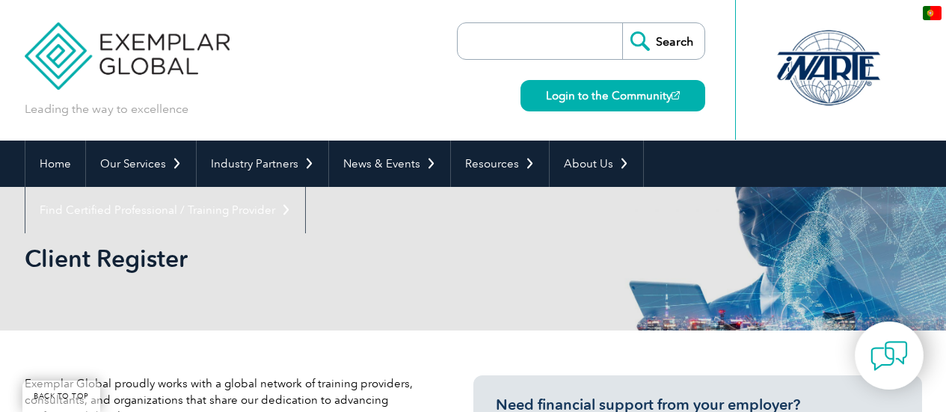
select select "[GEOGRAPHIC_DATA]"
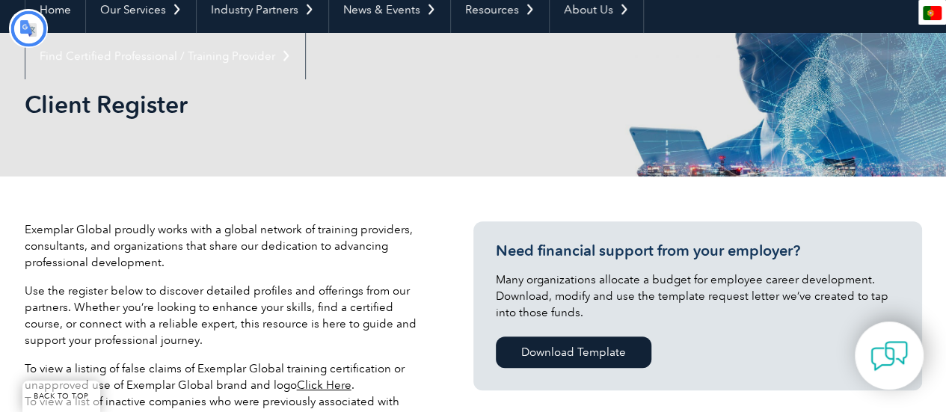
type input "Procurar"
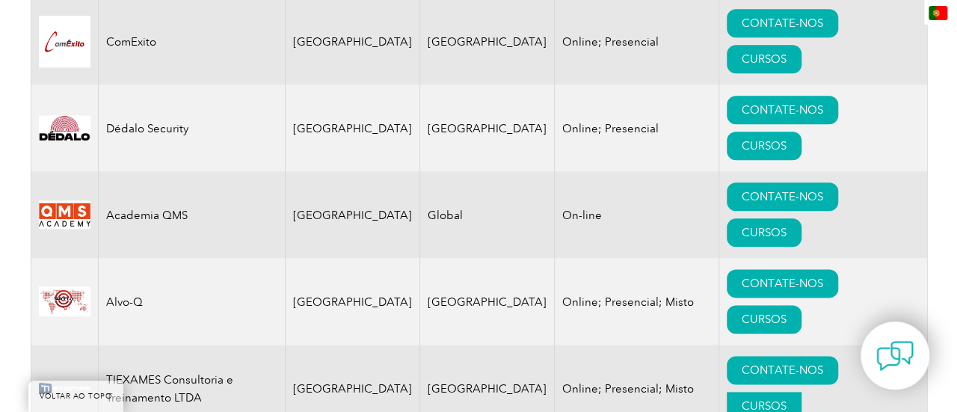
scroll to position [827, 0]
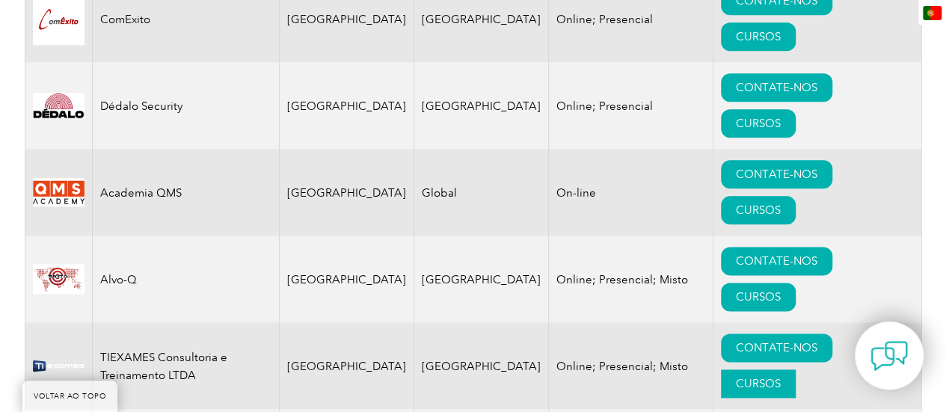
click at [780, 377] on font "CURSOS" at bounding box center [758, 383] width 45 height 13
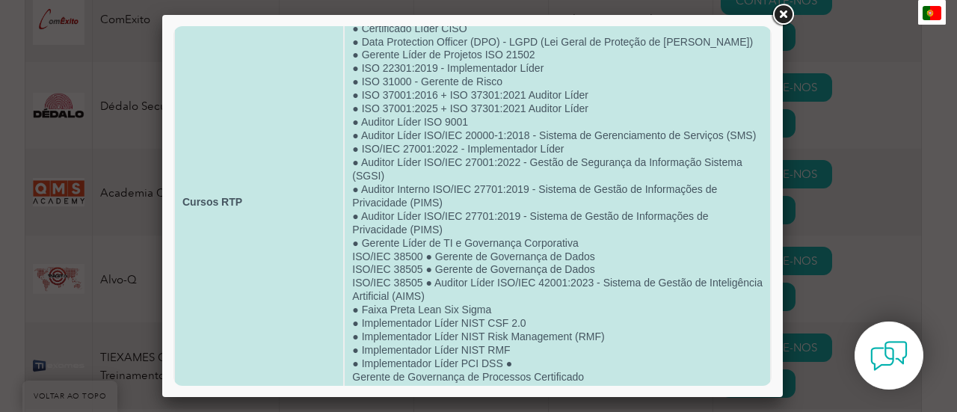
scroll to position [130, 0]
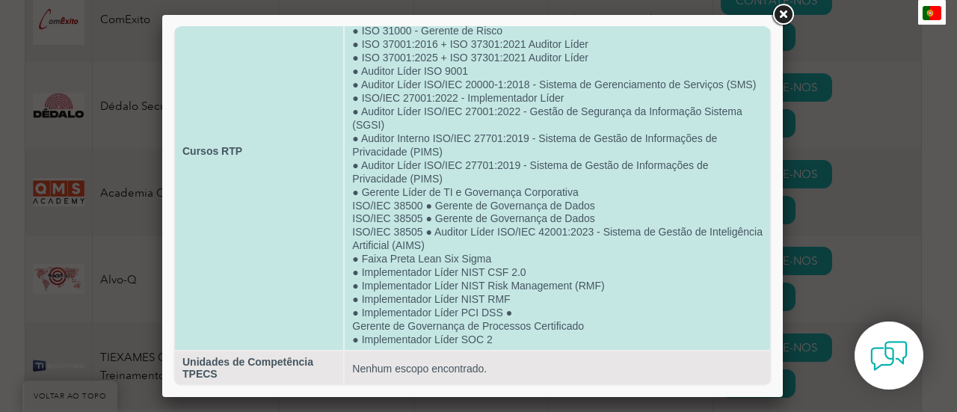
click at [526, 276] on td "● Gerente de Governança de Inteligência Artificial ● Certificado Líder CISO ● D…" at bounding box center [557, 151] width 425 height 398
click at [370, 104] on font "● ISO/IEC 27001:2022 - Implementador Líder" at bounding box center [458, 98] width 212 height 12
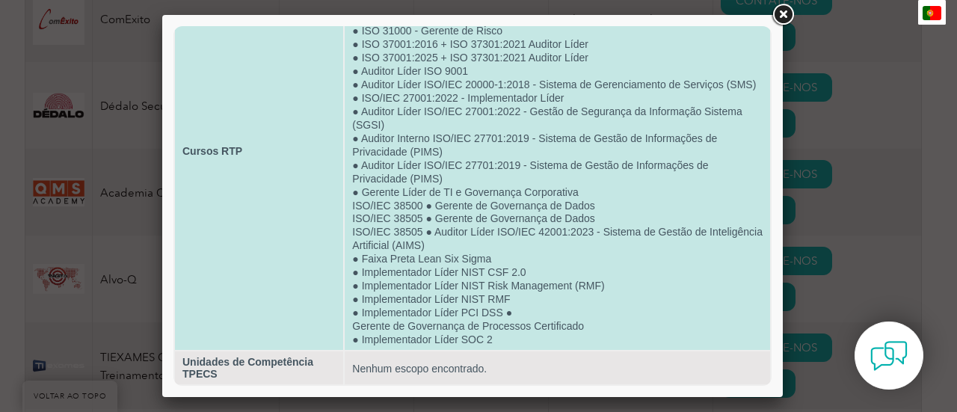
click at [368, 123] on font "● Auditor Líder ISO/IEC 27001:2022 - Gestão de Segurança da Informação Sistema …" at bounding box center [546, 117] width 389 height 25
click at [368, 119] on font "● Auditor Líder ISO/IEC 27001:2022 - Gestão de Segurança da Informação Sistema …" at bounding box center [546, 117] width 389 height 25
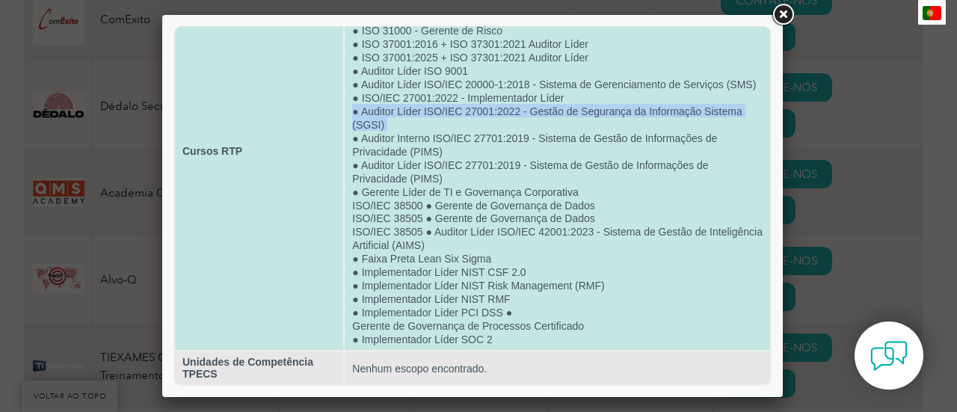
click at [368, 119] on font "● Auditor Líder ISO/IEC 27001:2022 - Gestão de Segurança da Informação Sistema …" at bounding box center [546, 117] width 389 height 25
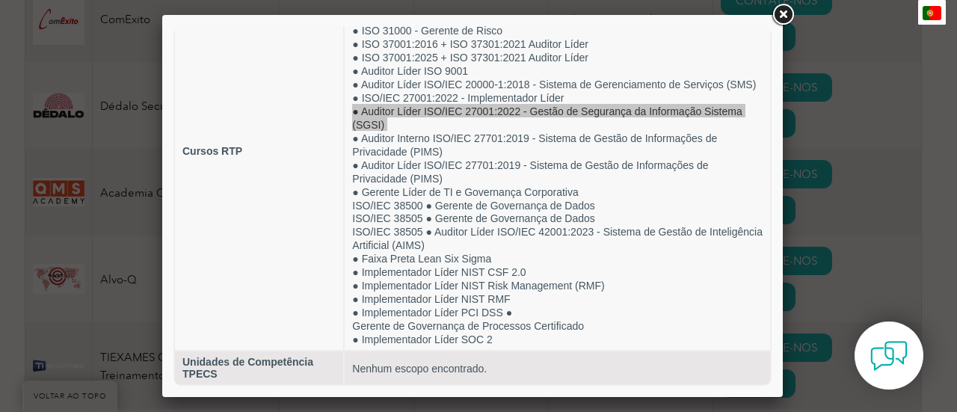
click at [789, 16] on link at bounding box center [782, 14] width 27 height 27
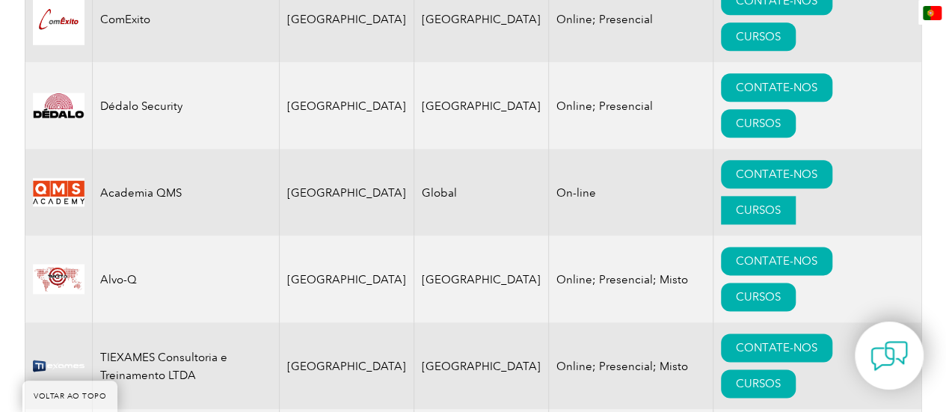
click at [780, 203] on font "CURSOS" at bounding box center [758, 209] width 45 height 13
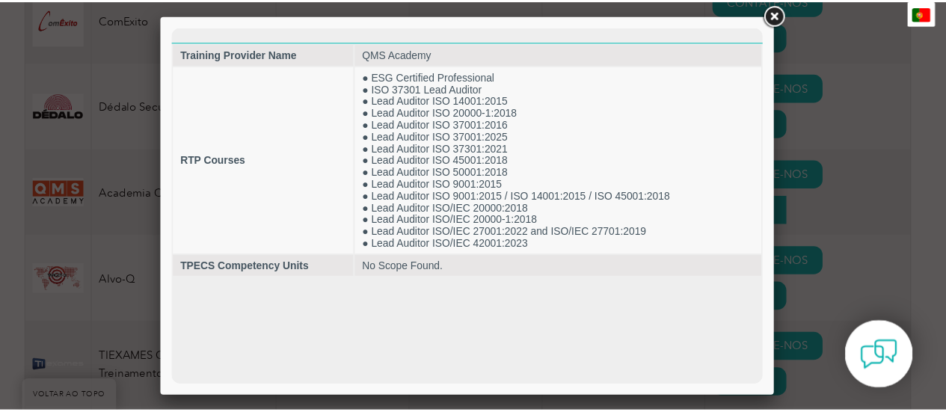
scroll to position [0, 0]
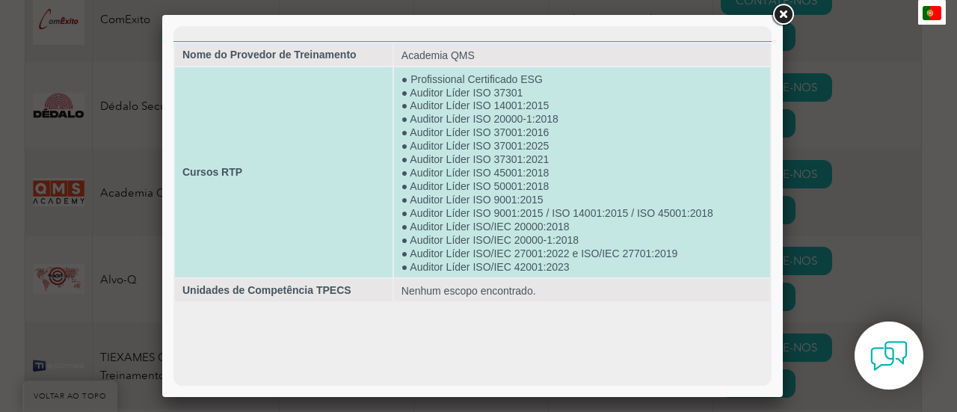
click at [519, 250] on font "● Auditor Líder ISO/IEC 27001:2022 e ISO/IEC 27701:2019" at bounding box center [539, 253] width 277 height 12
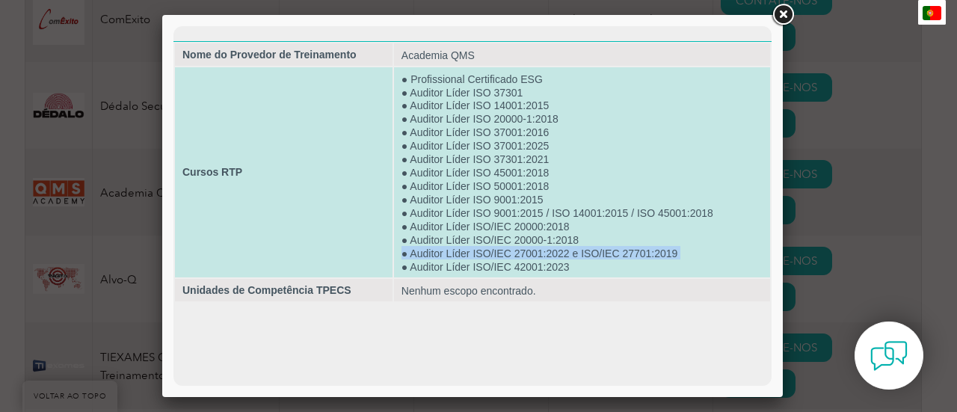
click at [519, 250] on font "● Auditor Líder ISO/IEC 27001:2022 e ISO/IEC 27701:2019" at bounding box center [539, 253] width 277 height 12
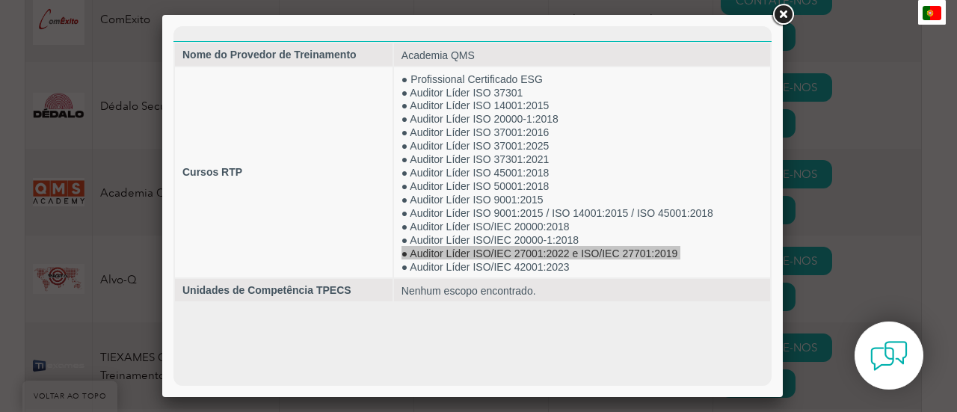
click at [792, 11] on link at bounding box center [782, 14] width 27 height 27
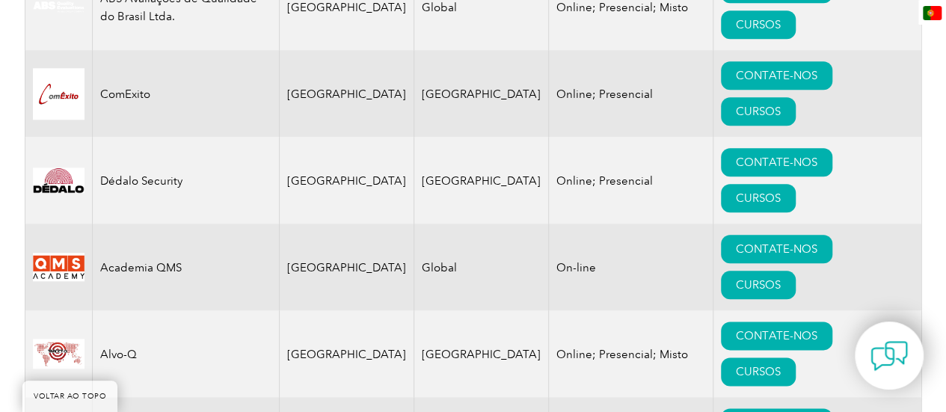
scroll to position [976, 0]
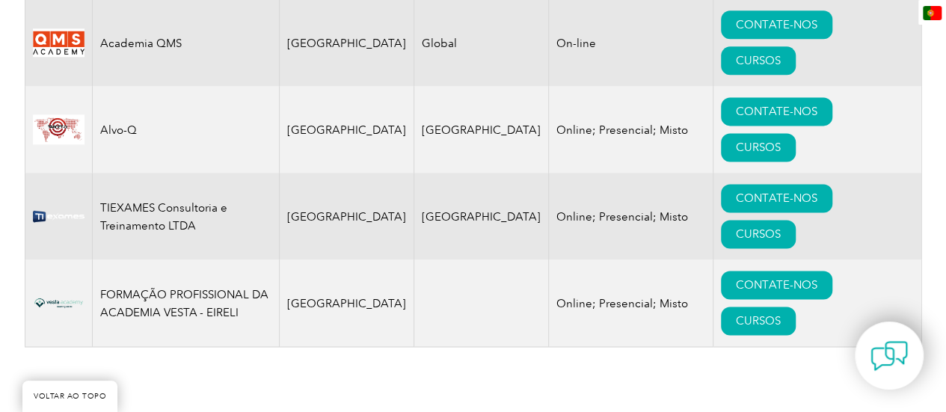
click at [855, 132] on div "Nome da conta Escritório em casa Cobertura Modo de treinamento ABS Avaliações d…" at bounding box center [473, 34] width 897 height 670
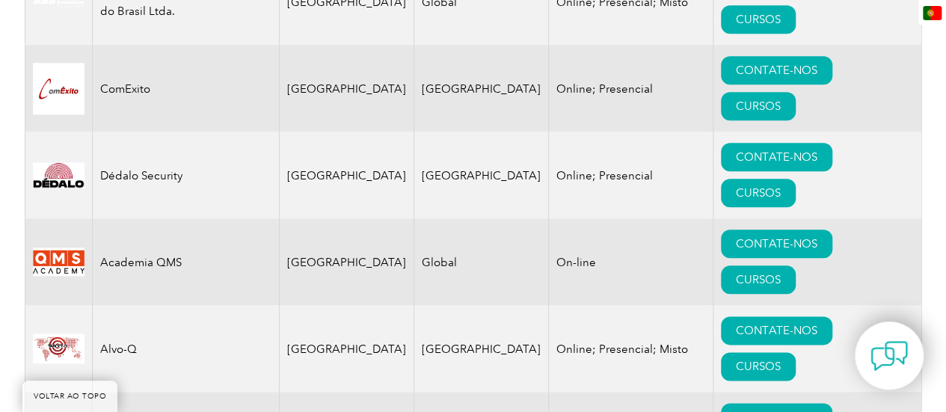
scroll to position [752, 0]
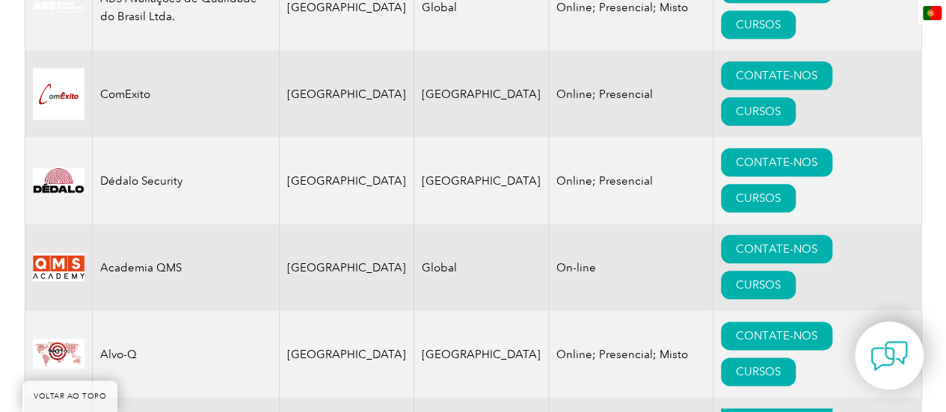
click at [721, 235] on link "CONTATE-NOS" at bounding box center [776, 249] width 111 height 28
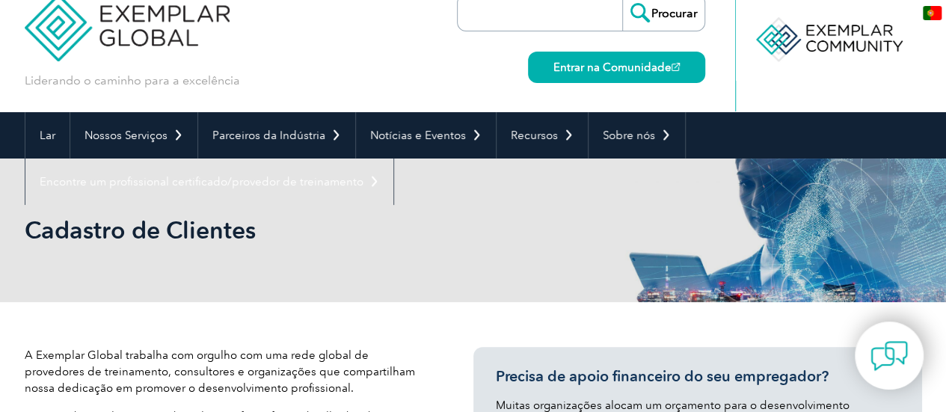
scroll to position [0, 0]
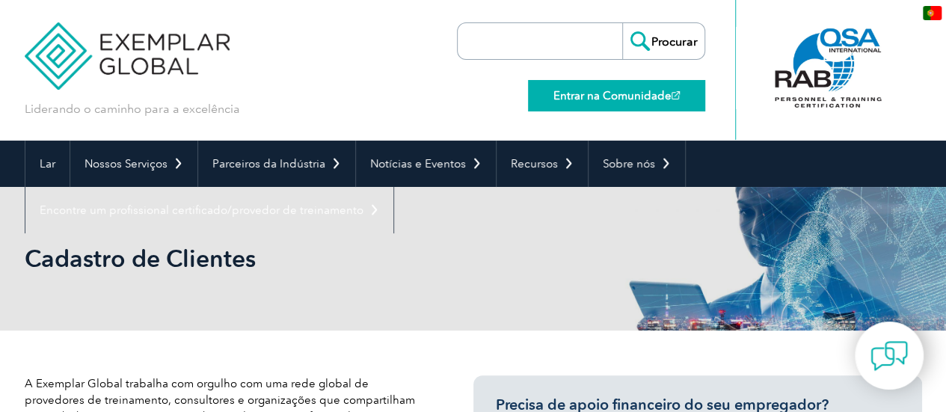
click at [601, 96] on font "Entrar na Comunidade" at bounding box center [612, 95] width 118 height 13
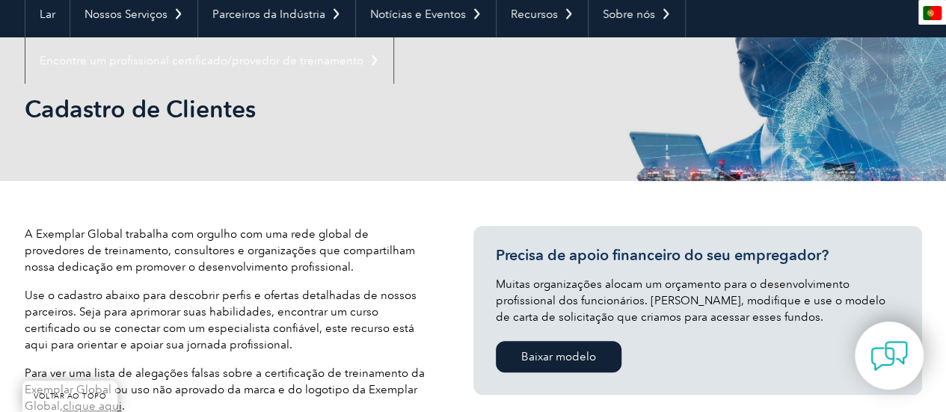
scroll to position [150, 0]
